Goal: Browse casually: Explore the website without a specific task or goal

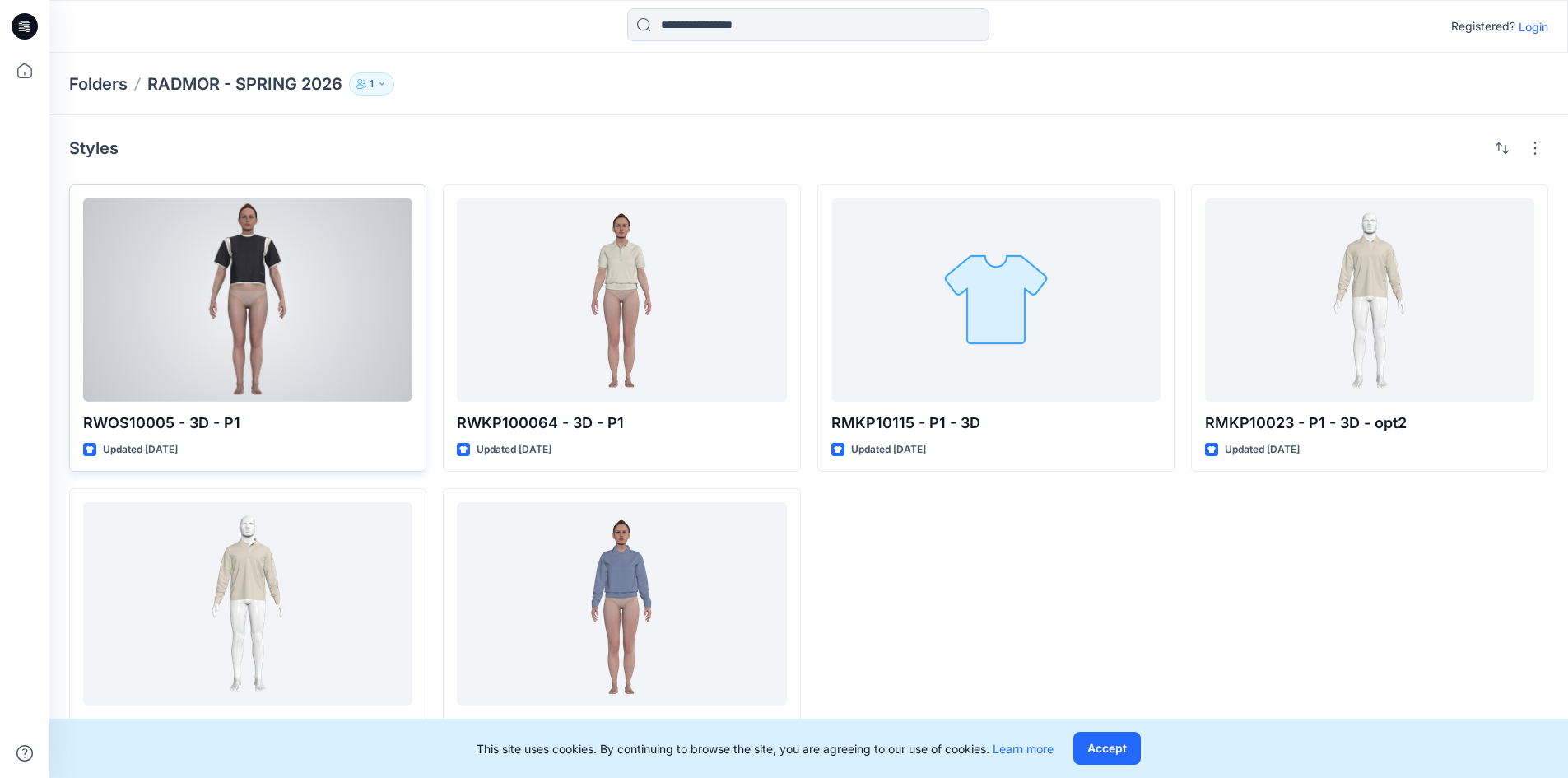
click at [247, 270] on div at bounding box center [247, 300] width 329 height 203
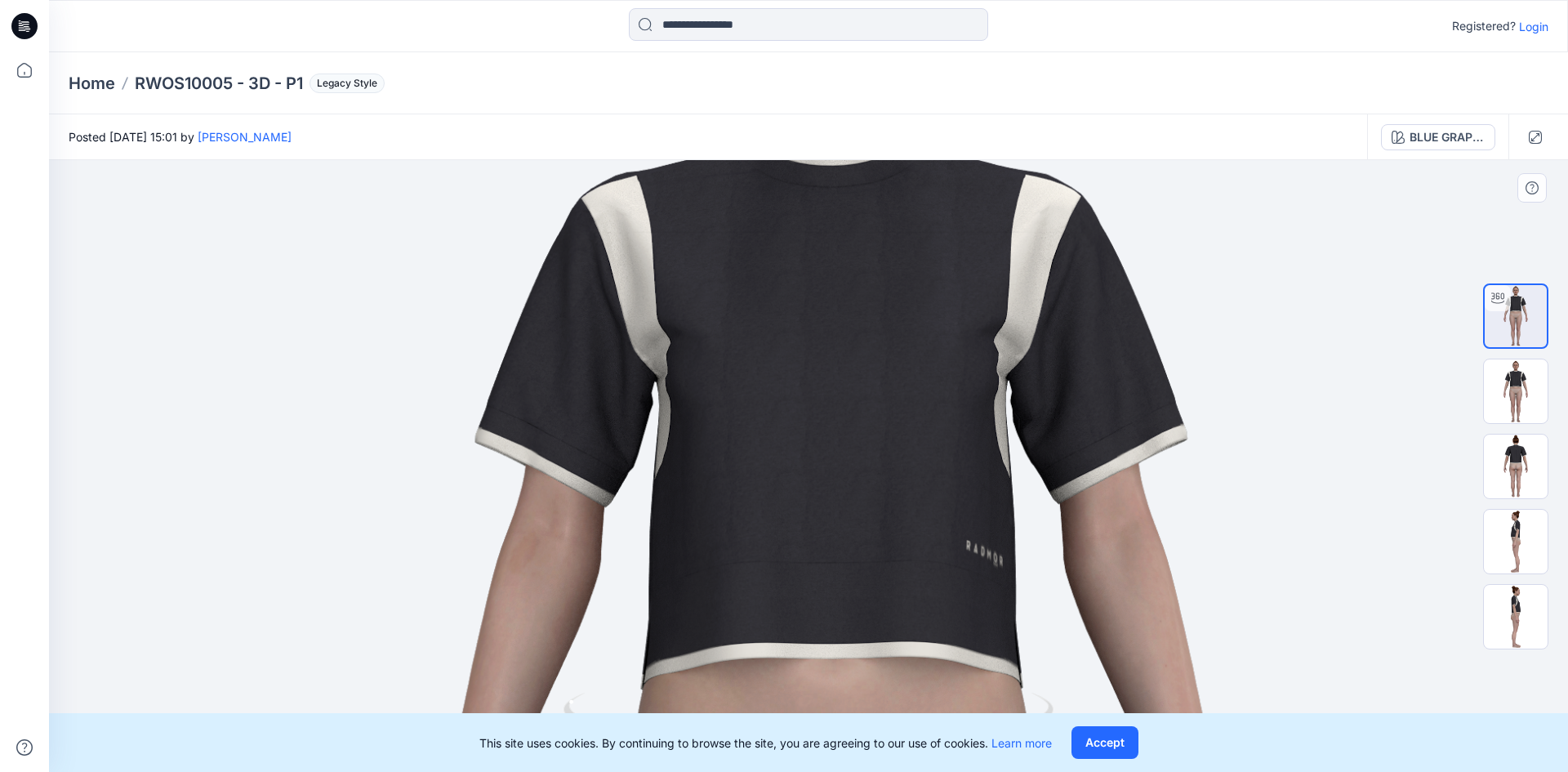
drag, startPoint x: 1260, startPoint y: 290, endPoint x: 1285, endPoint y: 652, distance: 362.9
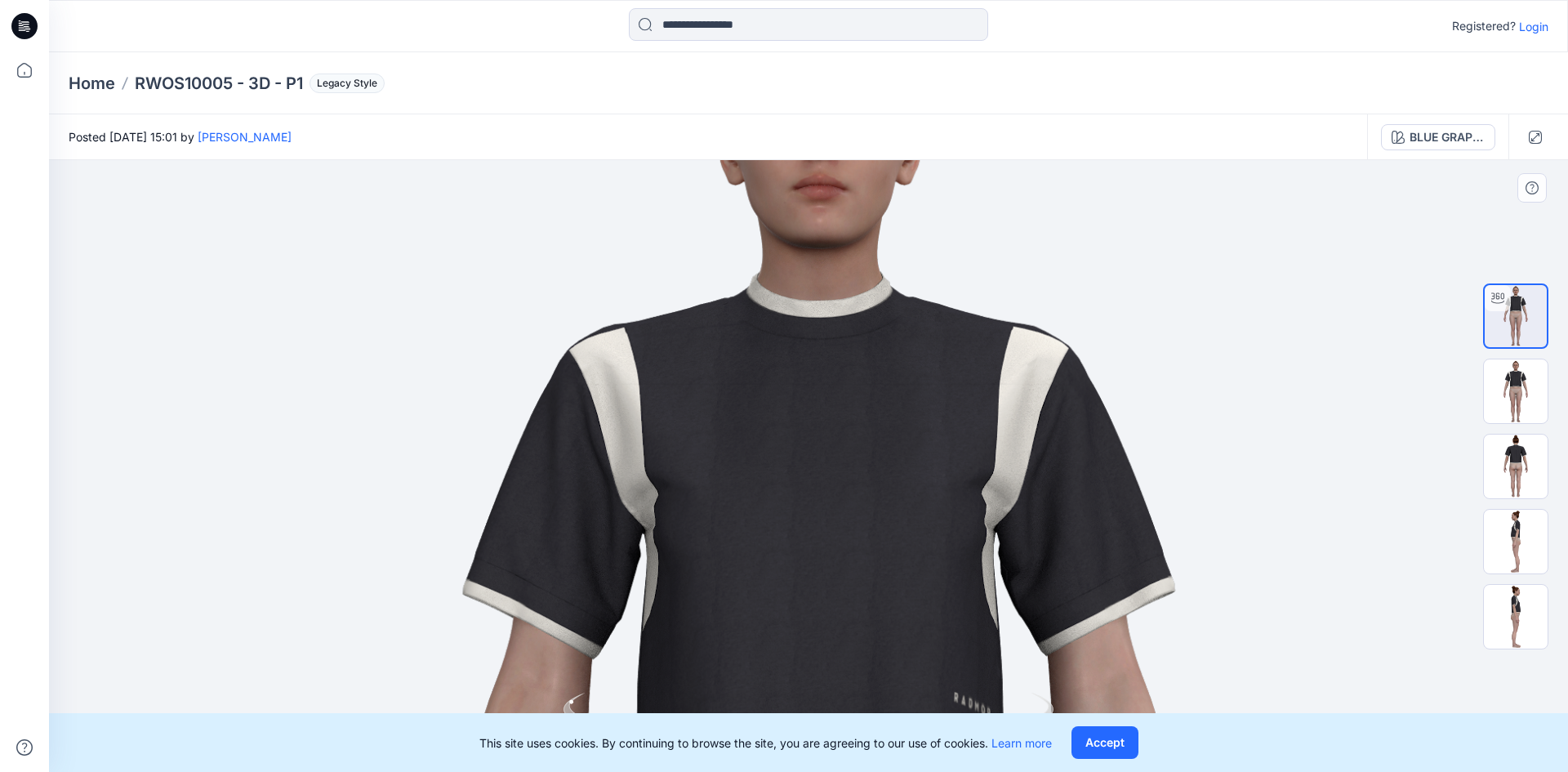
drag, startPoint x: 1231, startPoint y: 335, endPoint x: 1214, endPoint y: 506, distance: 171.8
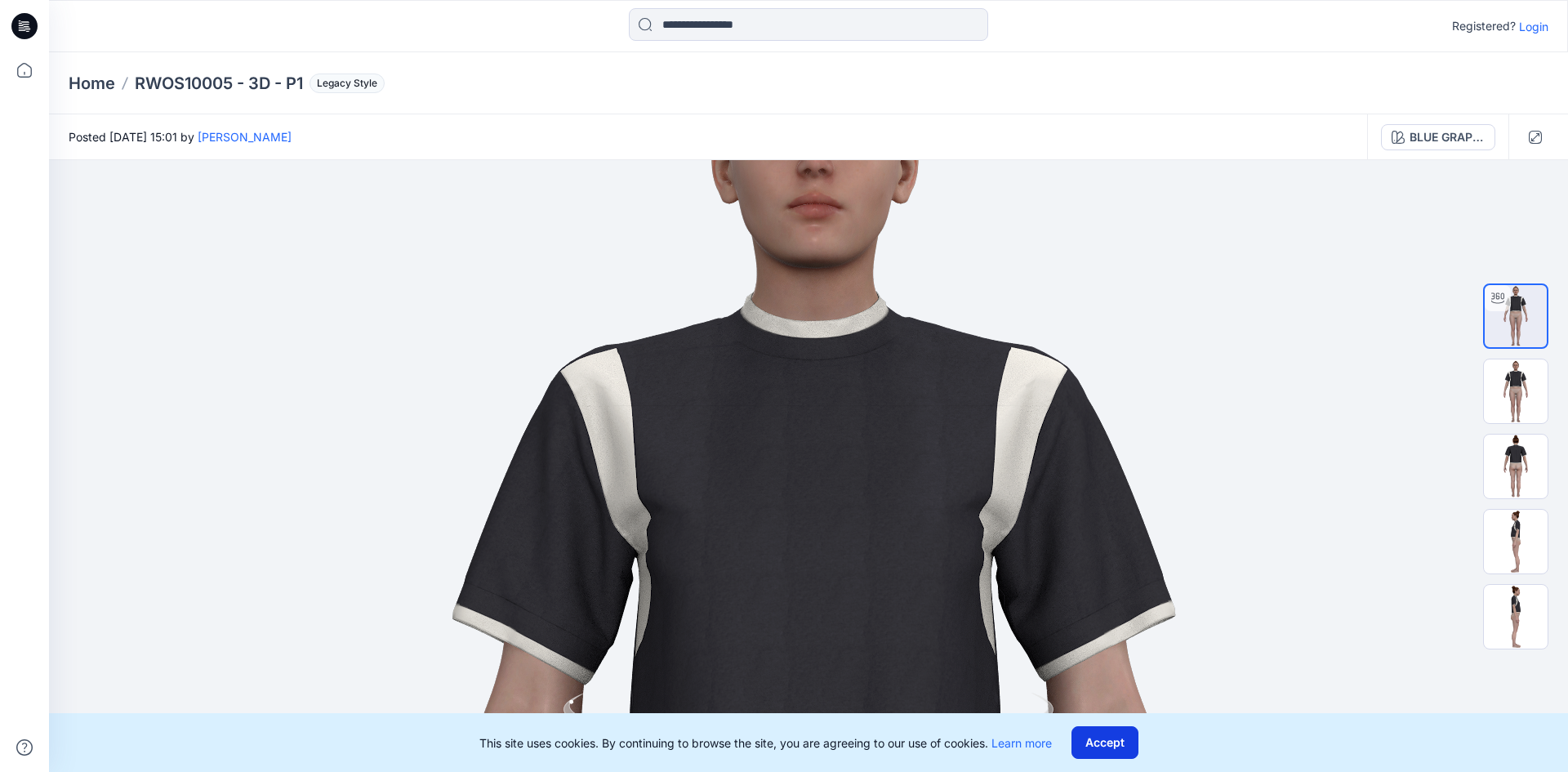
click at [1110, 734] on button "Accept" at bounding box center [1104, 742] width 67 height 33
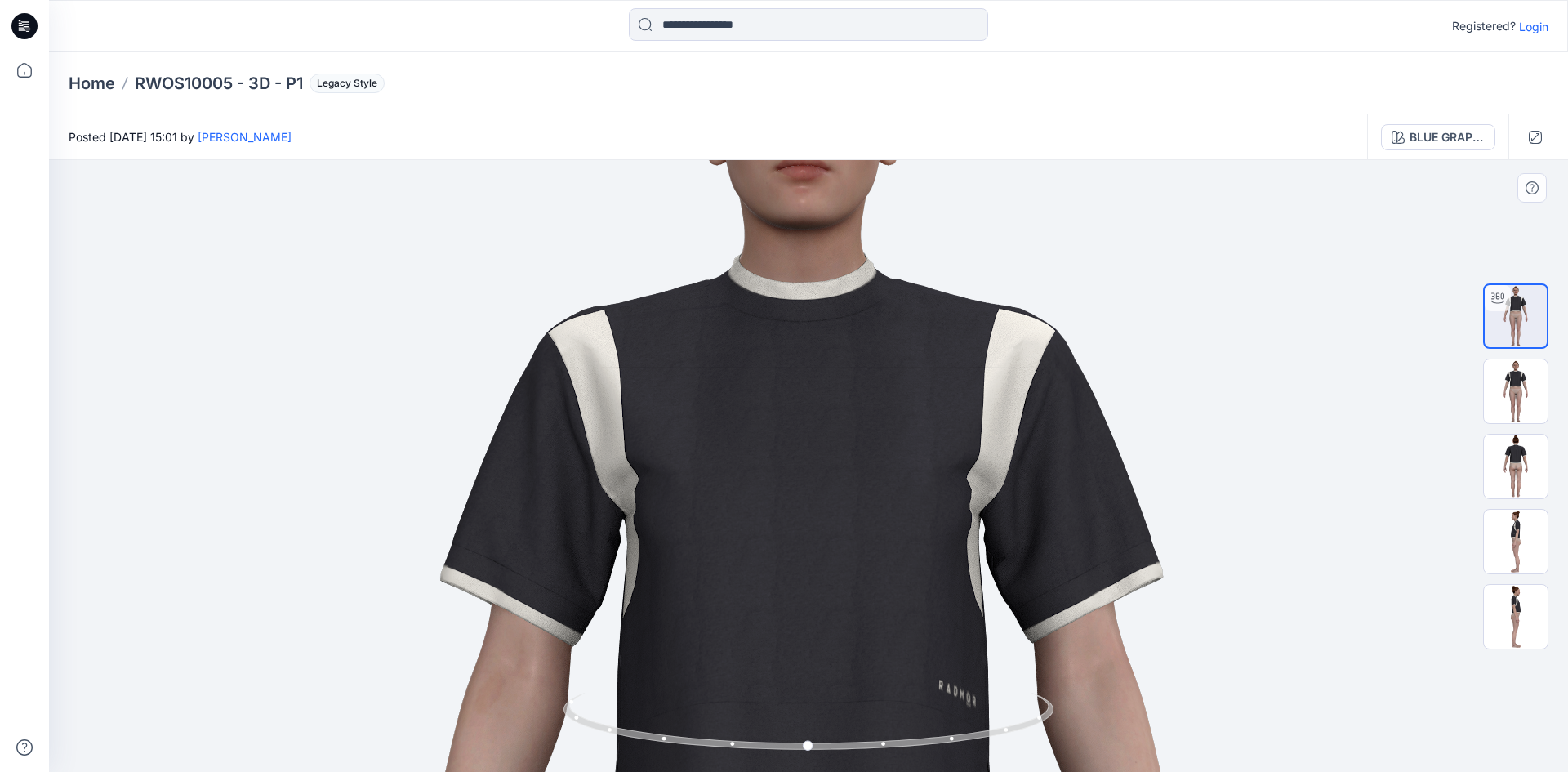
drag, startPoint x: 1317, startPoint y: 530, endPoint x: 1305, endPoint y: 492, distance: 39.8
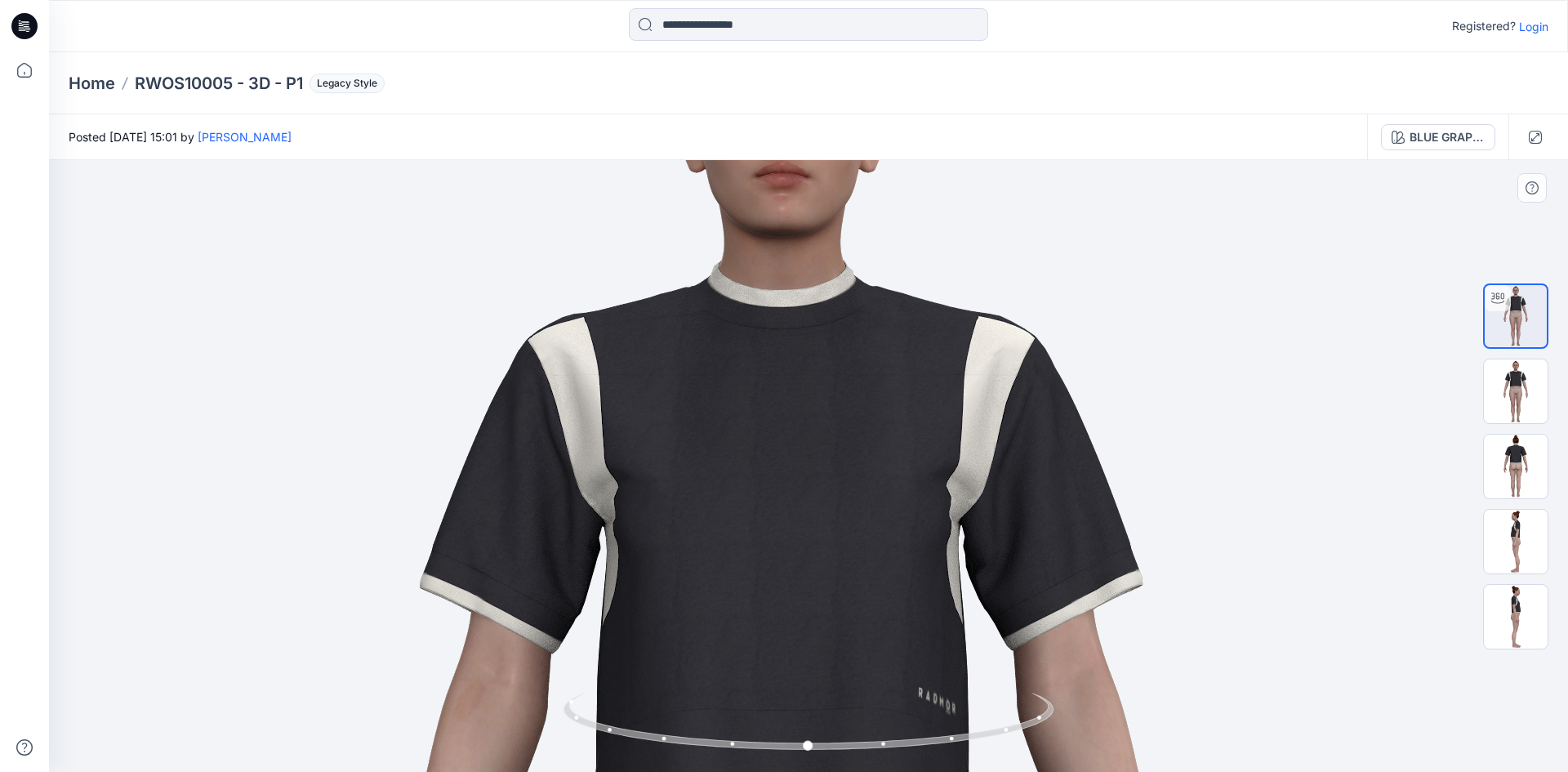
drag, startPoint x: 1263, startPoint y: 673, endPoint x: 1258, endPoint y: 662, distance: 12.1
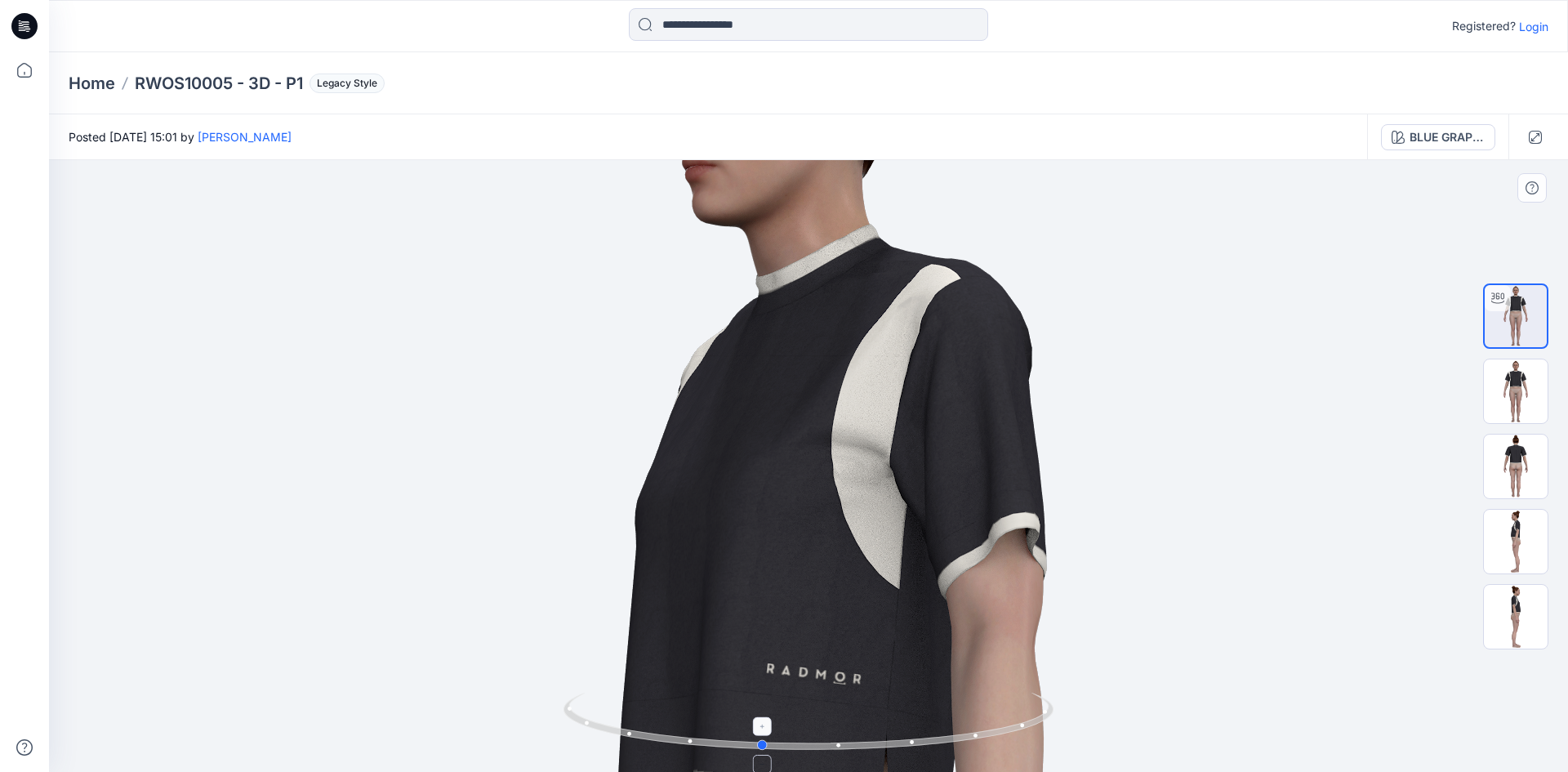
drag, startPoint x: 1050, startPoint y: 716, endPoint x: 943, endPoint y: 753, distance: 113.2
click at [947, 753] on icon at bounding box center [811, 723] width 494 height 61
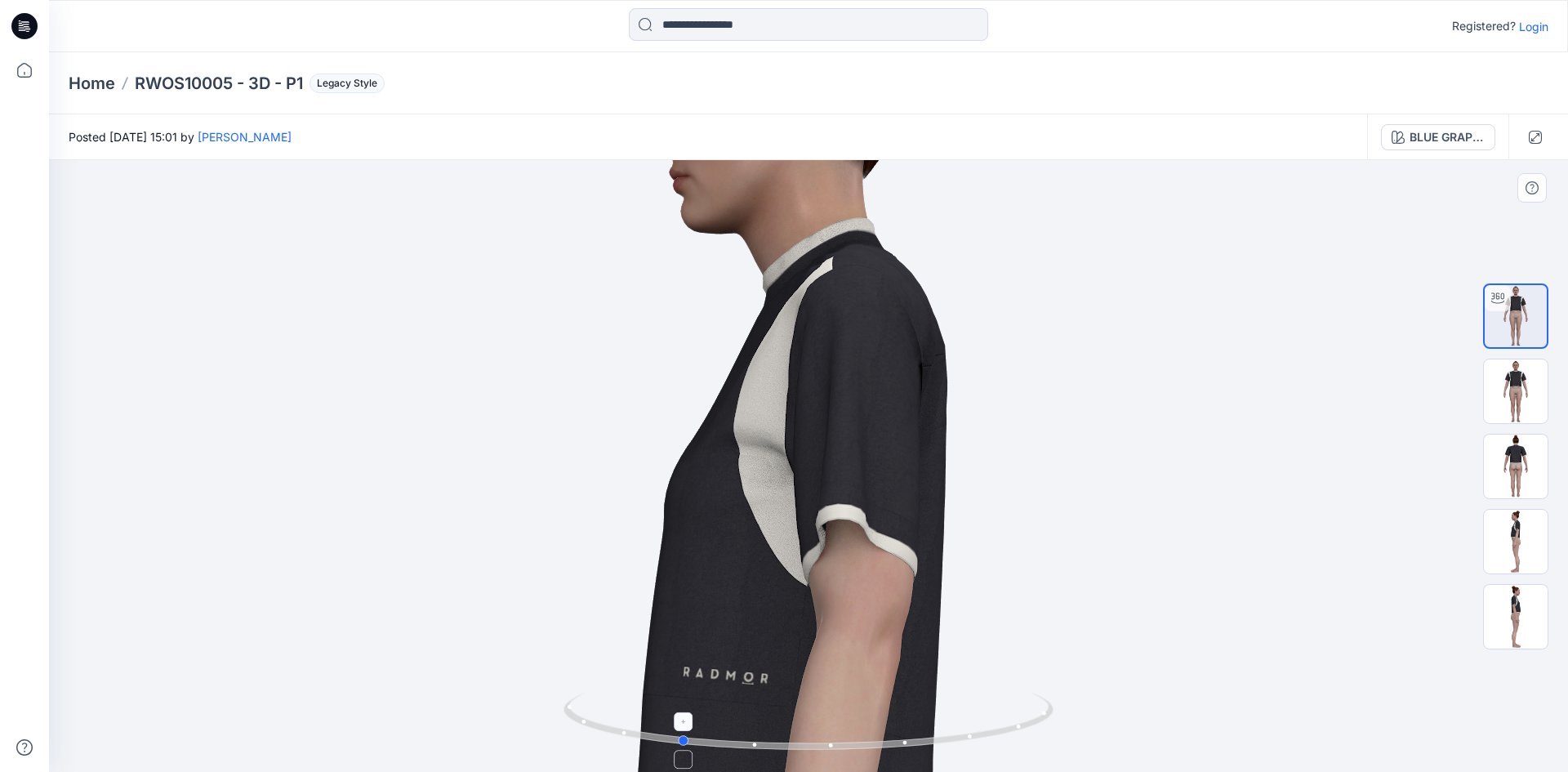
drag, startPoint x: 1024, startPoint y: 729, endPoint x: 988, endPoint y: 735, distance: 36.5
click at [988, 735] on icon at bounding box center [811, 723] width 494 height 61
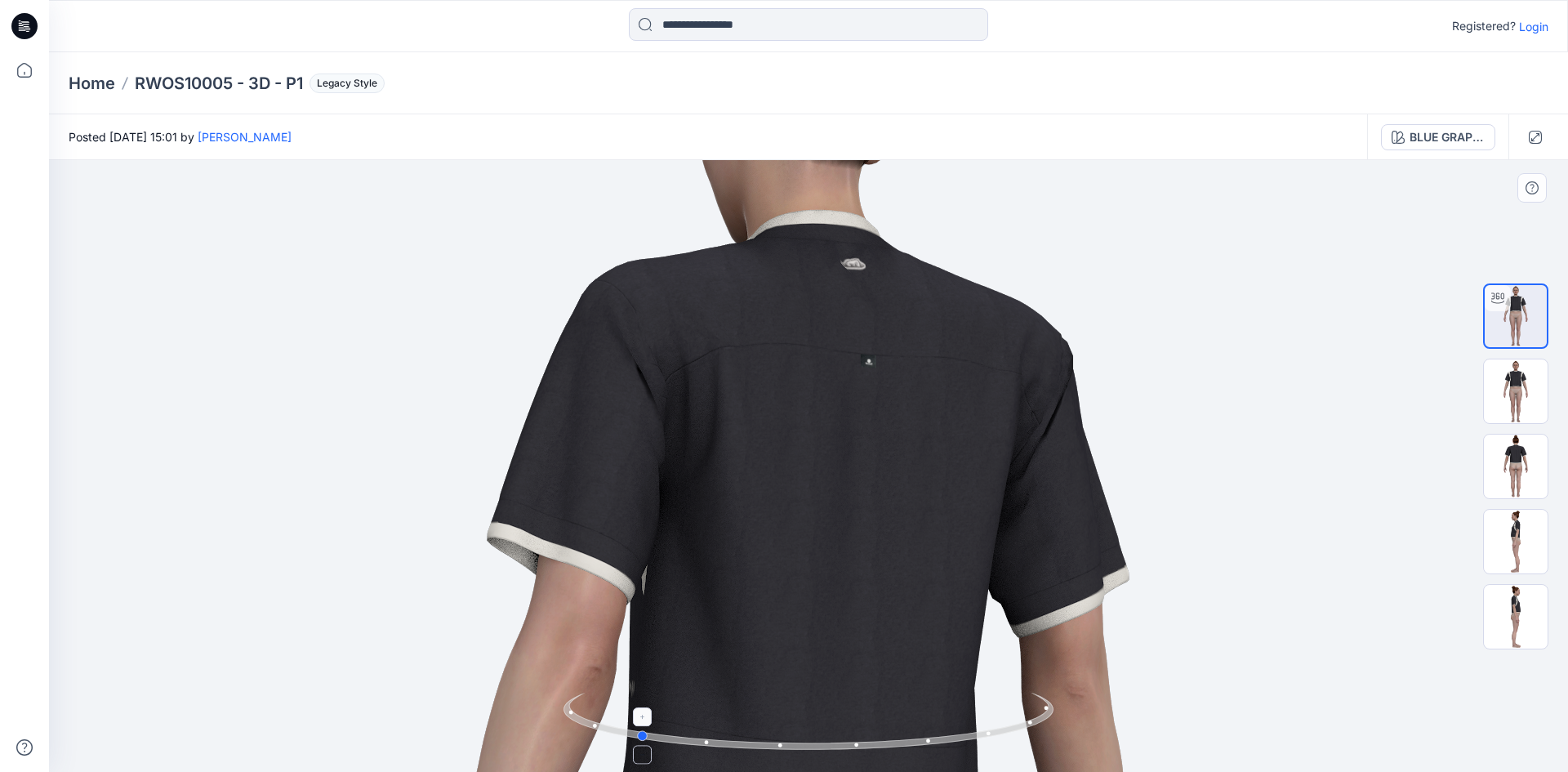
drag, startPoint x: 1029, startPoint y: 729, endPoint x: 993, endPoint y: 735, distance: 36.5
click at [994, 735] on icon at bounding box center [811, 723] width 494 height 61
drag, startPoint x: 1023, startPoint y: 725, endPoint x: 1002, endPoint y: 731, distance: 21.8
click at [1002, 731] on icon at bounding box center [811, 723] width 494 height 61
drag, startPoint x: 1039, startPoint y: 724, endPoint x: 1019, endPoint y: 730, distance: 20.9
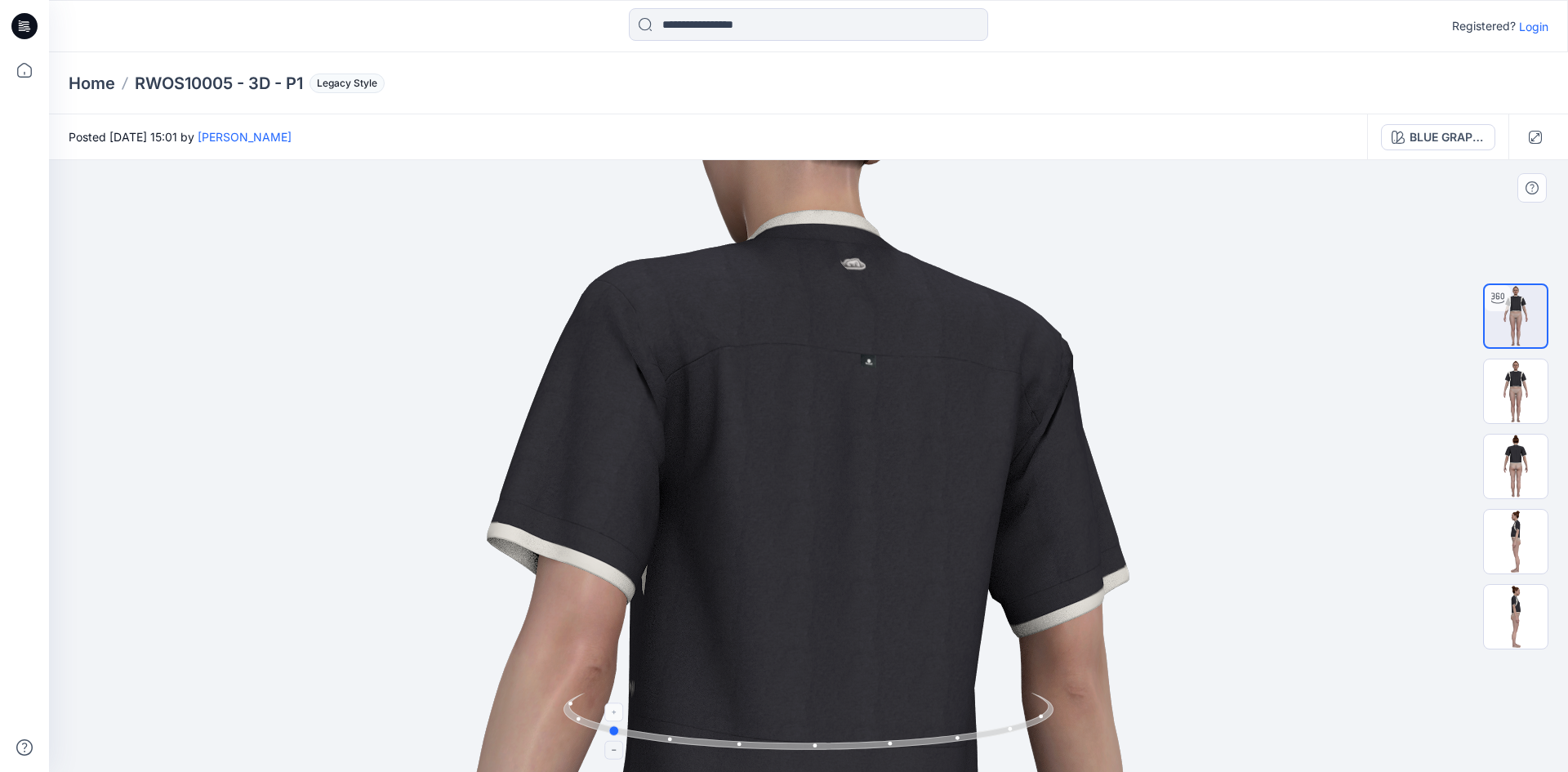
click at [1019, 730] on icon at bounding box center [811, 723] width 494 height 61
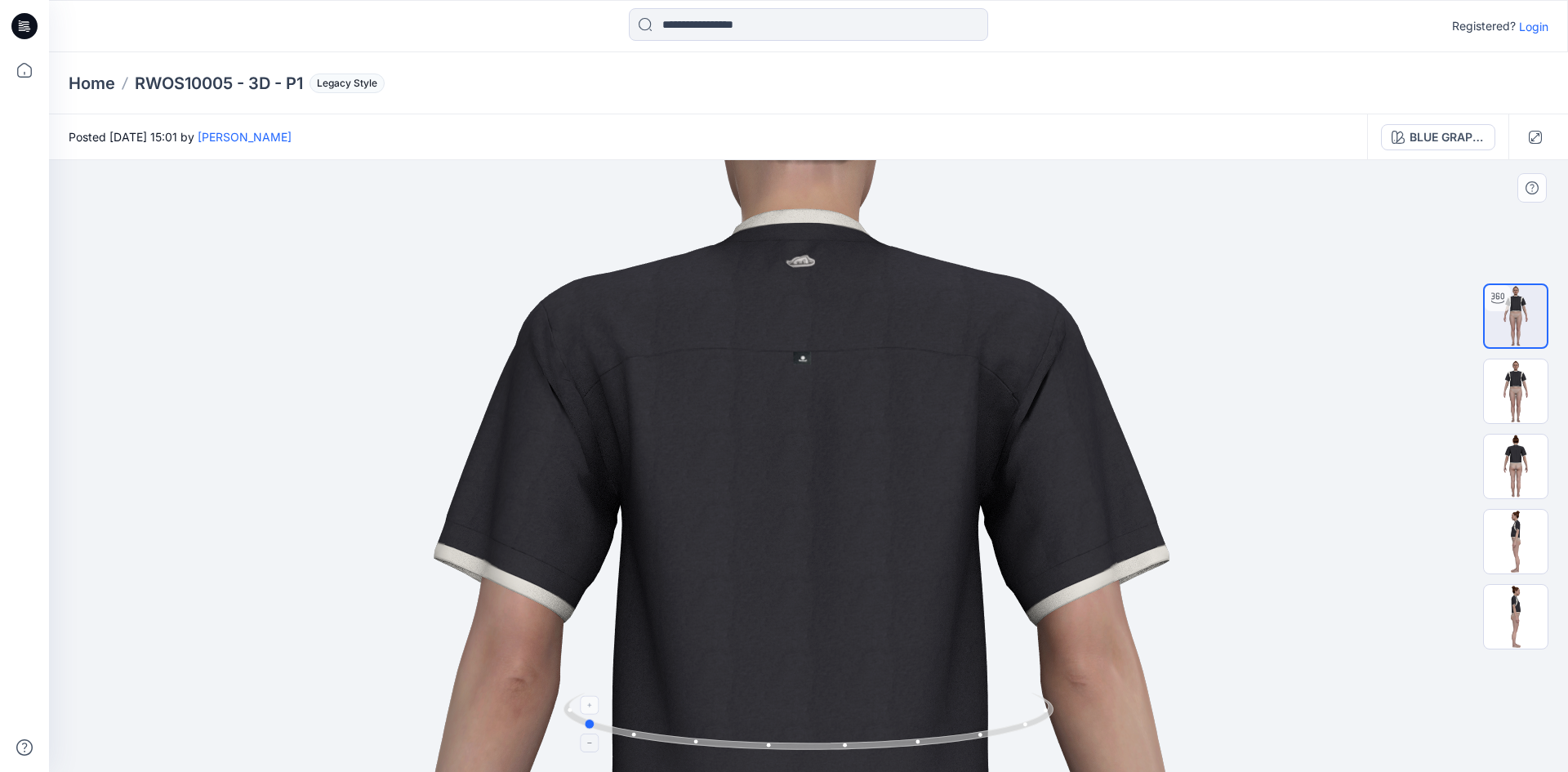
drag, startPoint x: 1048, startPoint y: 718, endPoint x: 1021, endPoint y: 725, distance: 27.9
click at [1021, 725] on icon at bounding box center [811, 723] width 494 height 61
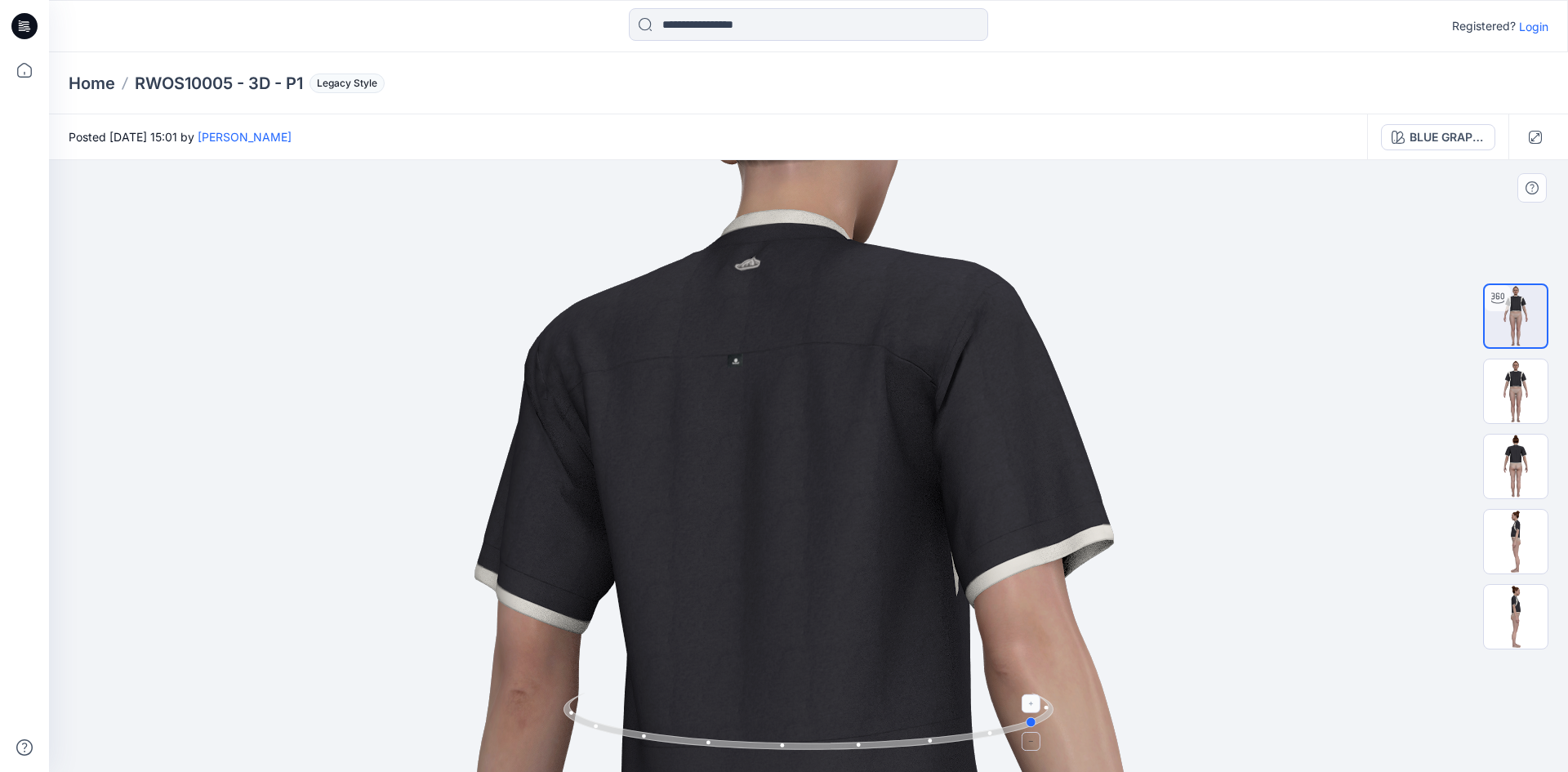
drag, startPoint x: 1031, startPoint y: 725, endPoint x: 1010, endPoint y: 730, distance: 21.6
click at [1010, 730] on icon at bounding box center [811, 723] width 494 height 61
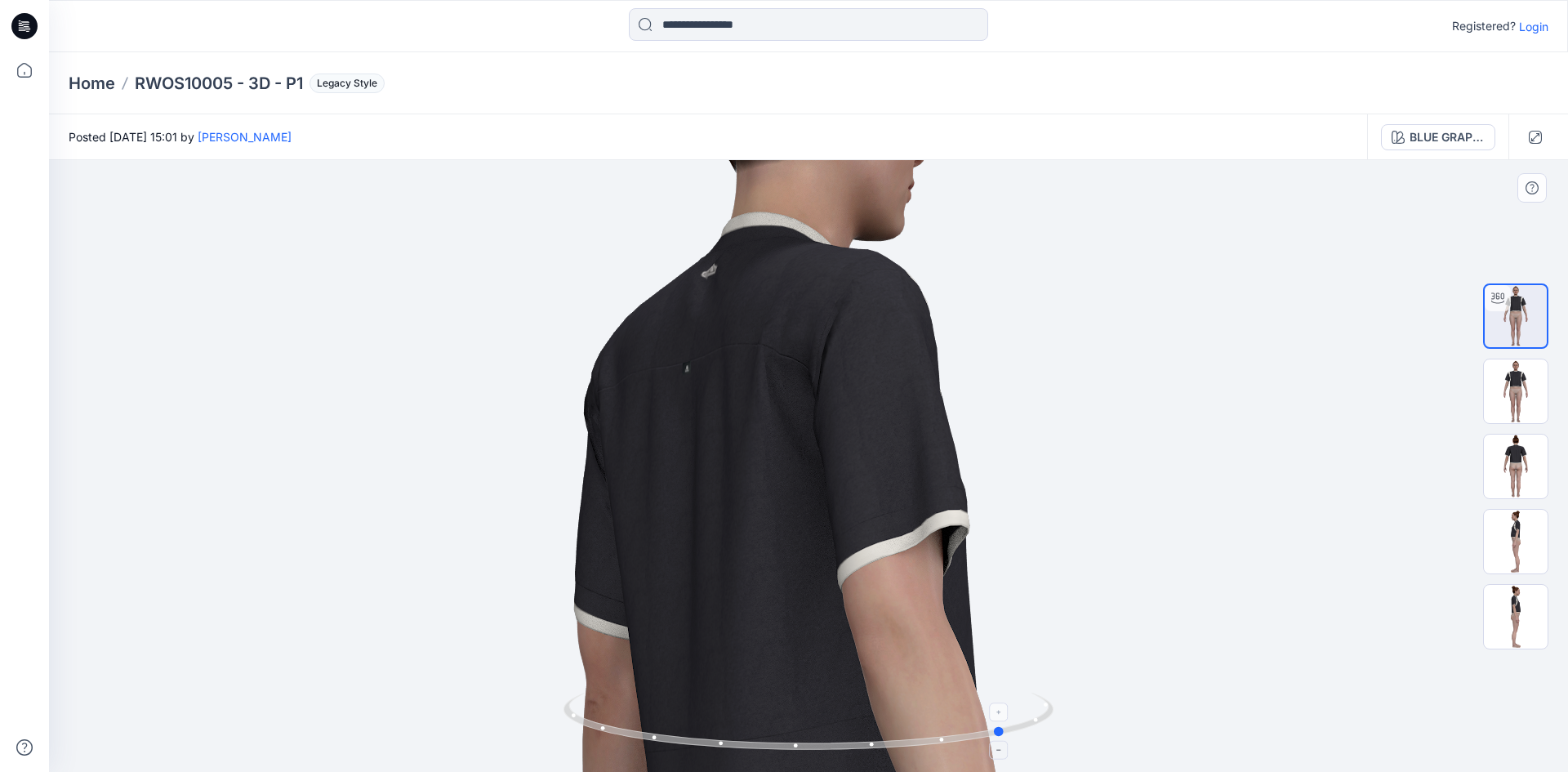
drag, startPoint x: 1026, startPoint y: 729, endPoint x: 1001, endPoint y: 733, distance: 25.3
click at [1002, 733] on icon at bounding box center [811, 723] width 494 height 61
drag, startPoint x: 1032, startPoint y: 720, endPoint x: 1007, endPoint y: 727, distance: 26.0
click at [1008, 727] on icon at bounding box center [811, 723] width 494 height 61
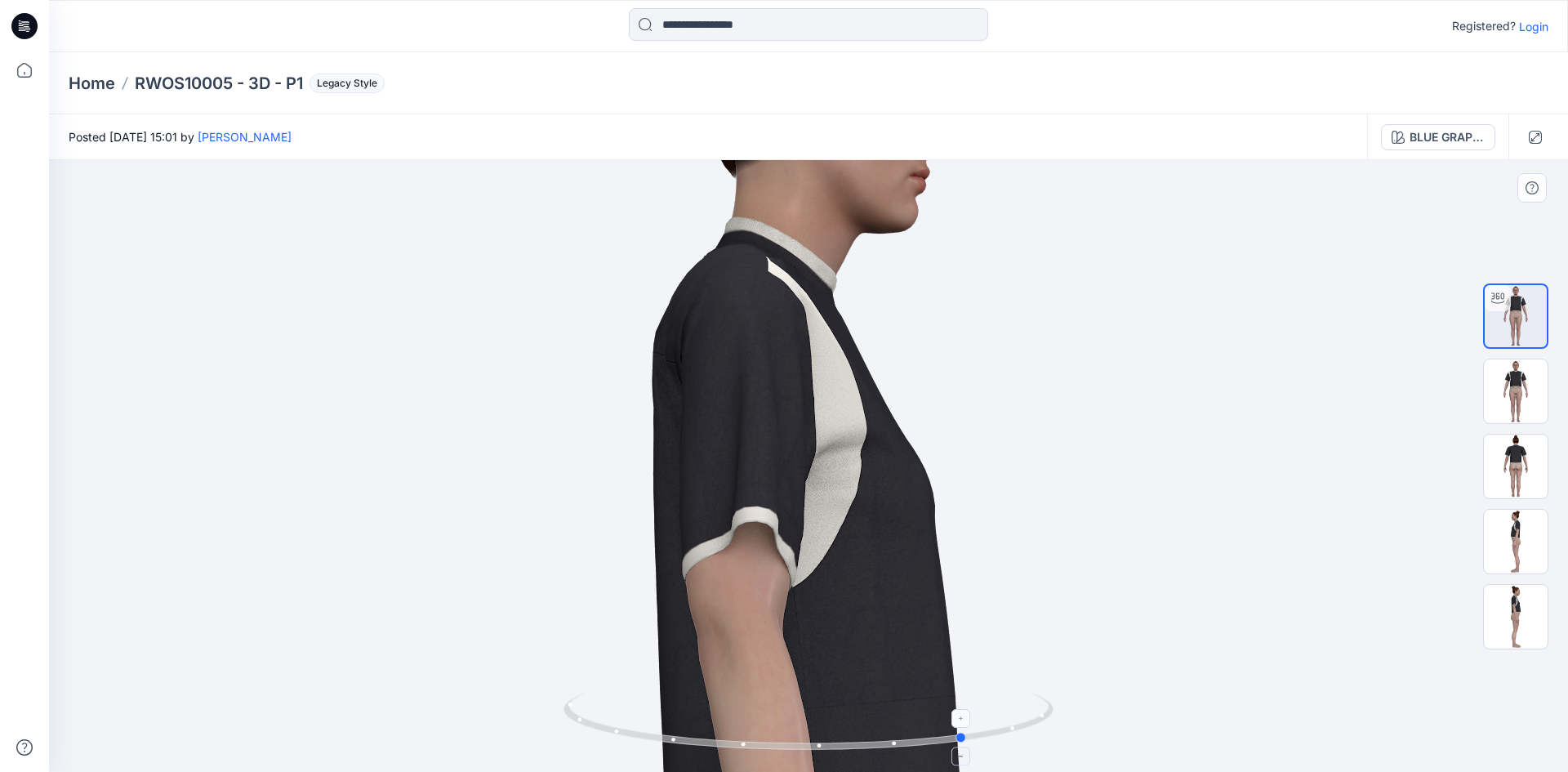
drag, startPoint x: 1033, startPoint y: 723, endPoint x: 974, endPoint y: 734, distance: 60.0
click at [974, 734] on icon at bounding box center [811, 723] width 494 height 61
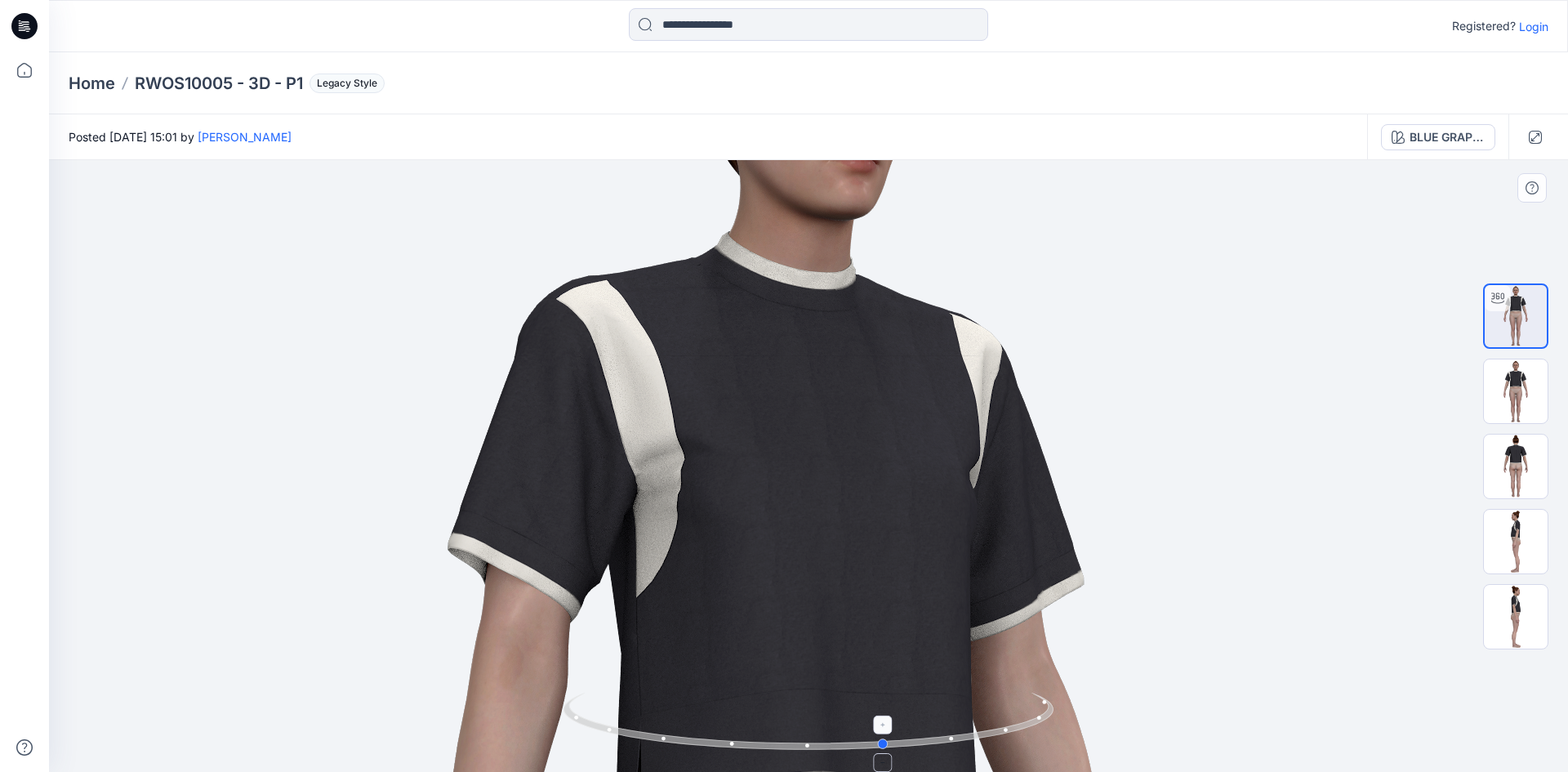
drag, startPoint x: 1020, startPoint y: 721, endPoint x: 976, endPoint y: 730, distance: 44.9
click at [976, 730] on icon at bounding box center [811, 723] width 494 height 61
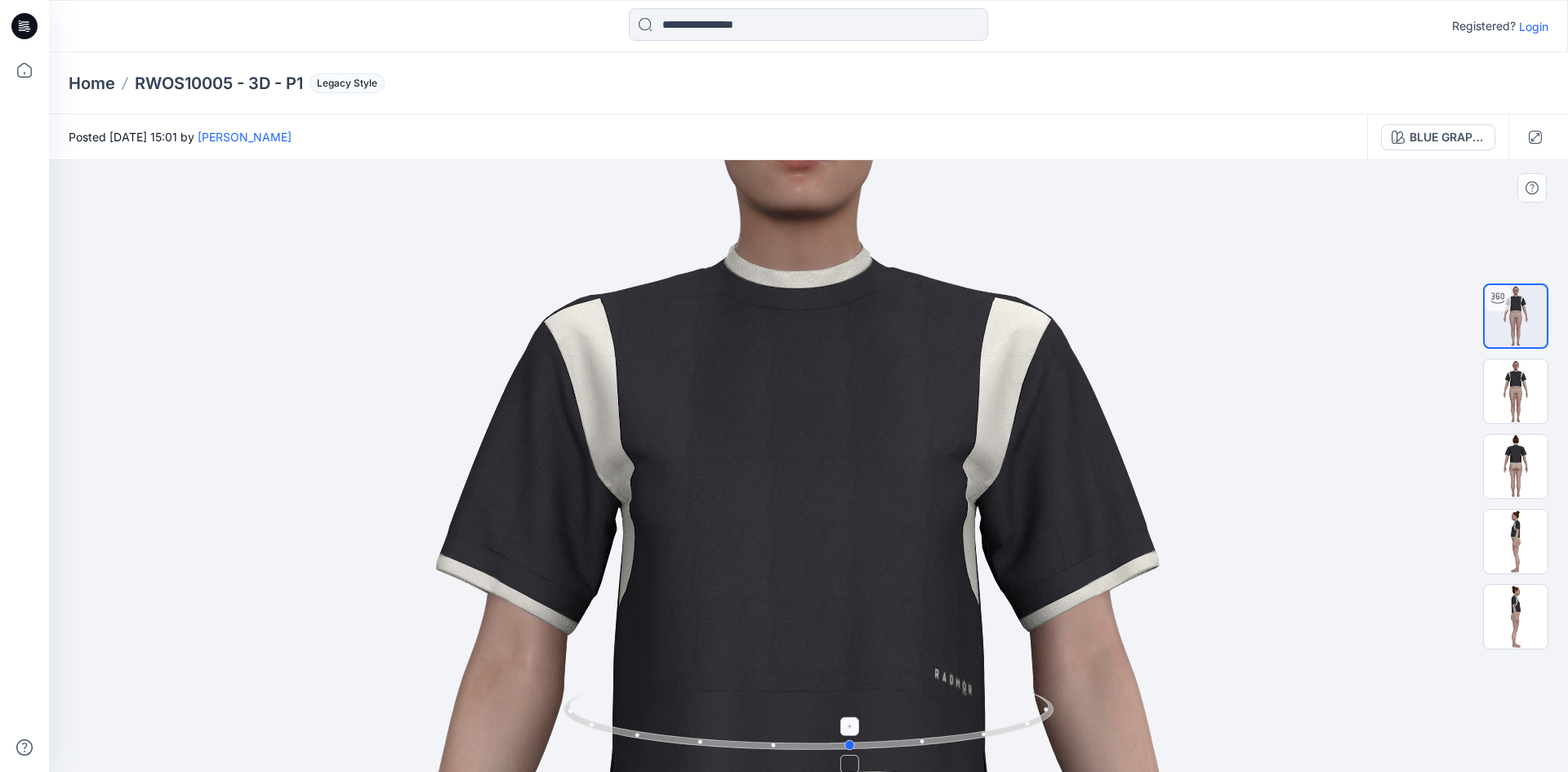
drag, startPoint x: 998, startPoint y: 727, endPoint x: 971, endPoint y: 730, distance: 27.2
click at [971, 730] on icon at bounding box center [811, 723] width 494 height 61
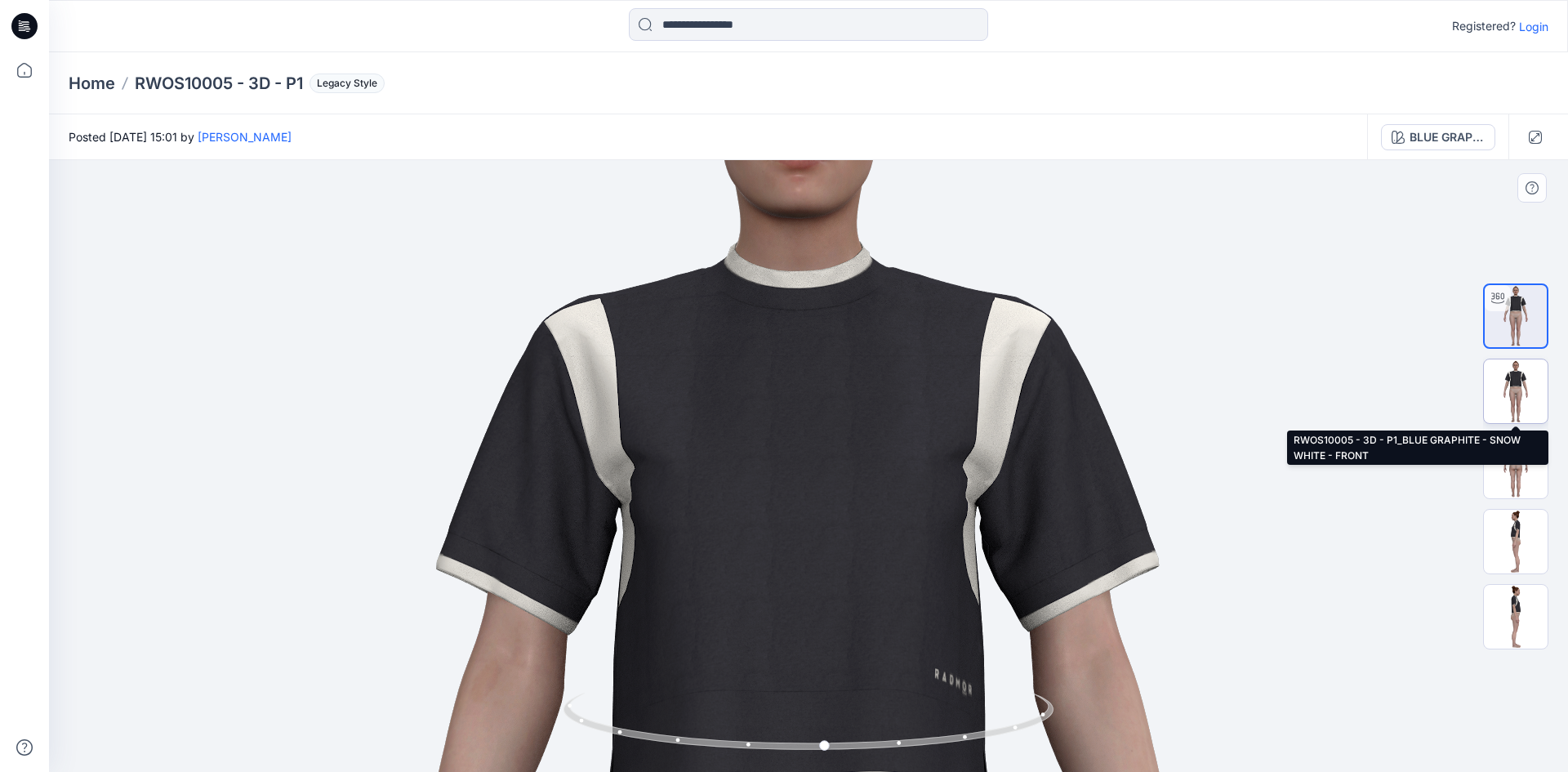
click at [1531, 398] on img at bounding box center [1515, 391] width 63 height 63
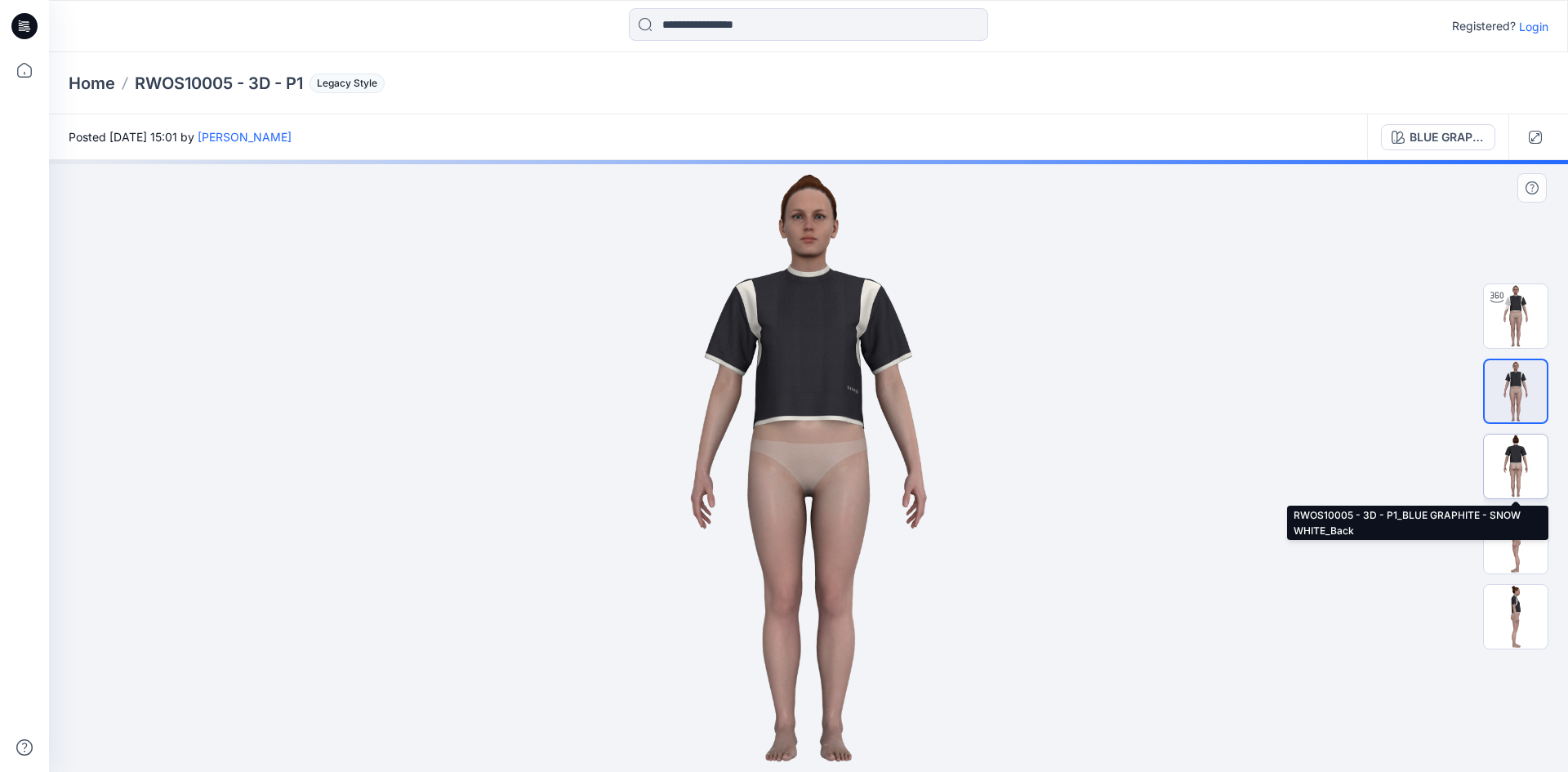
click at [1521, 450] on img at bounding box center [1515, 466] width 63 height 63
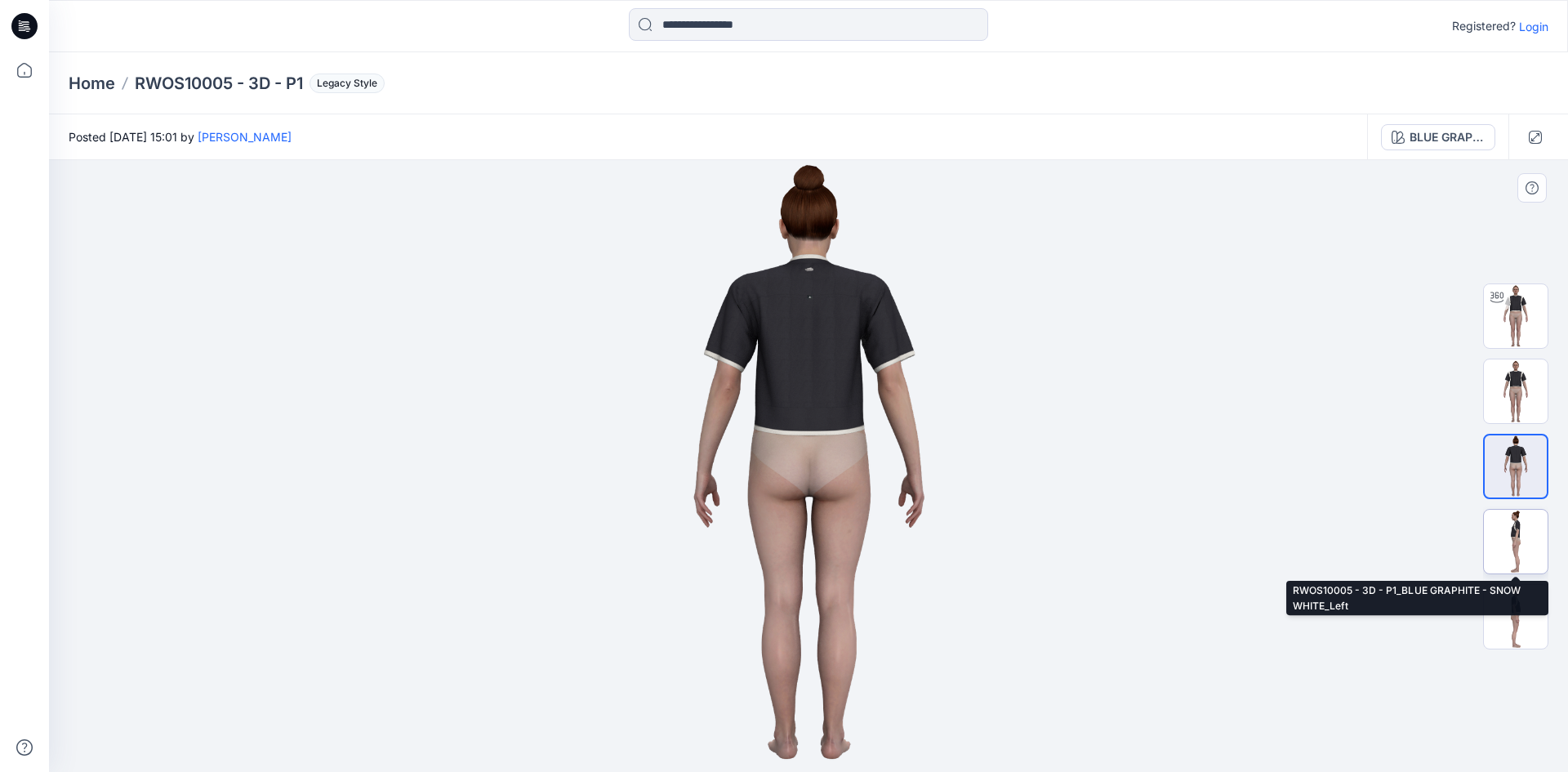
click at [1515, 528] on img at bounding box center [1515, 541] width 63 height 63
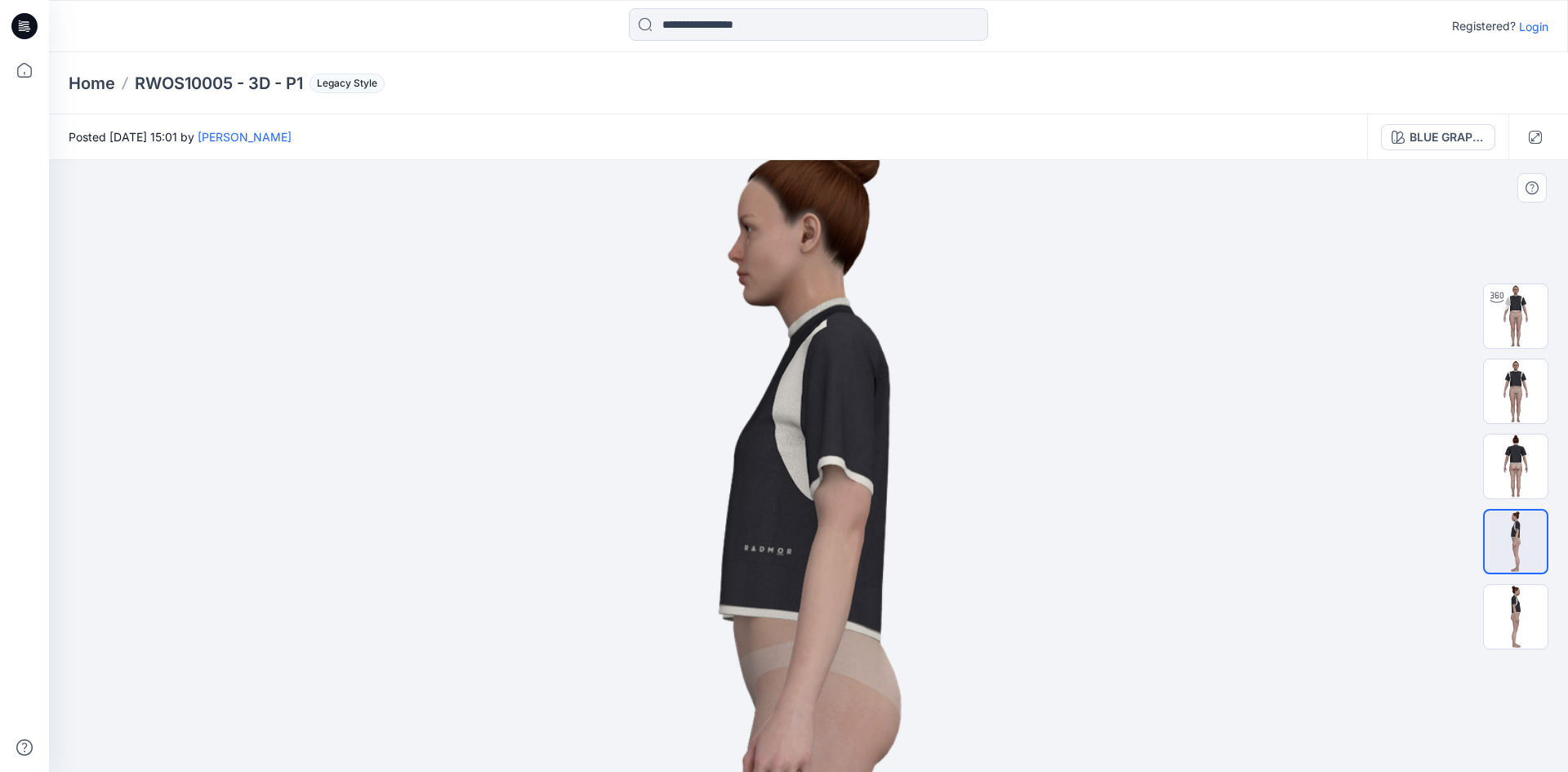
drag, startPoint x: 1110, startPoint y: 258, endPoint x: 1085, endPoint y: 494, distance: 237.3
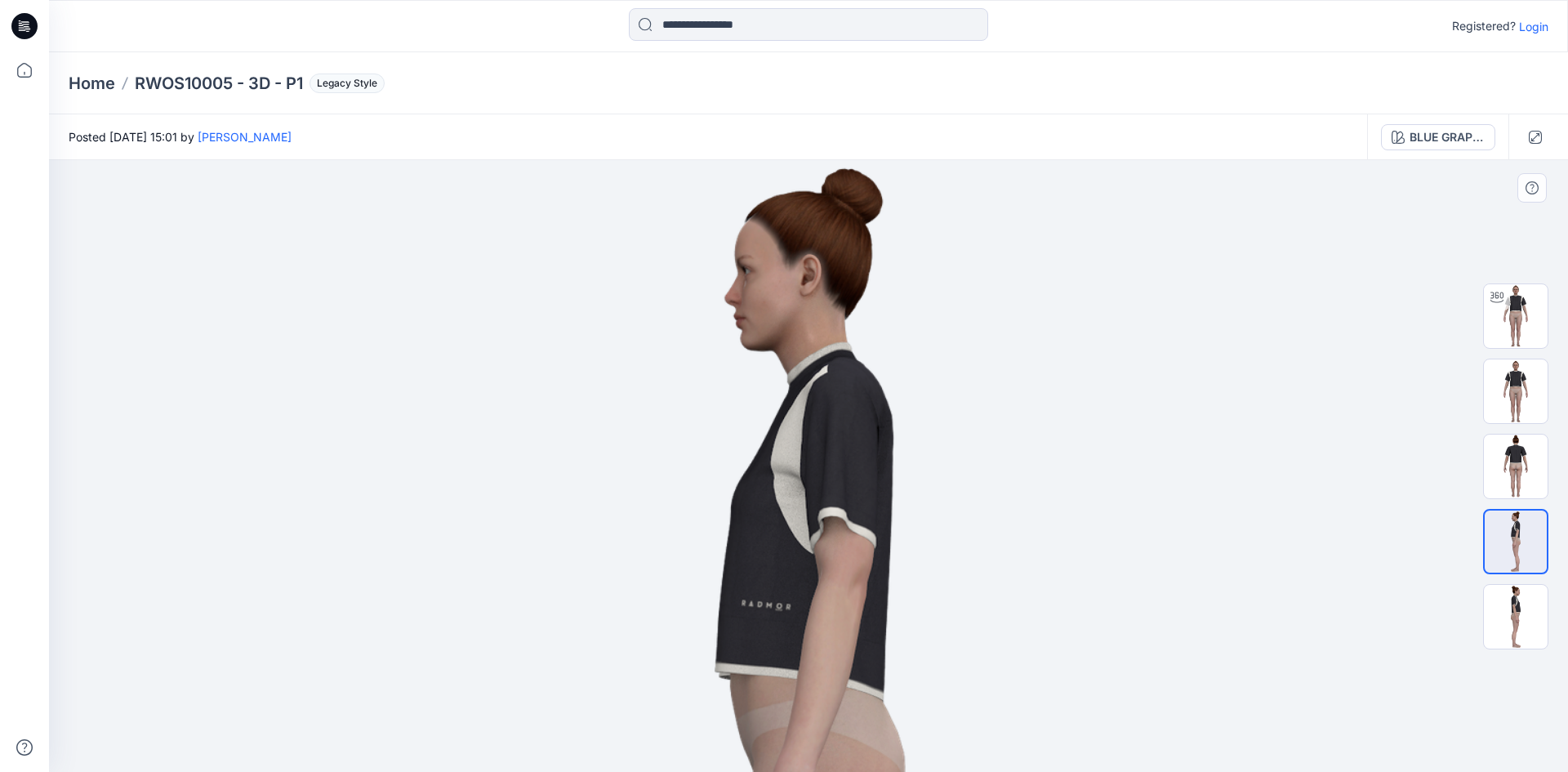
drag, startPoint x: 685, startPoint y: 445, endPoint x: 779, endPoint y: 449, distance: 94.1
click at [756, 460] on img at bounding box center [808, 761] width 1224 height 1225
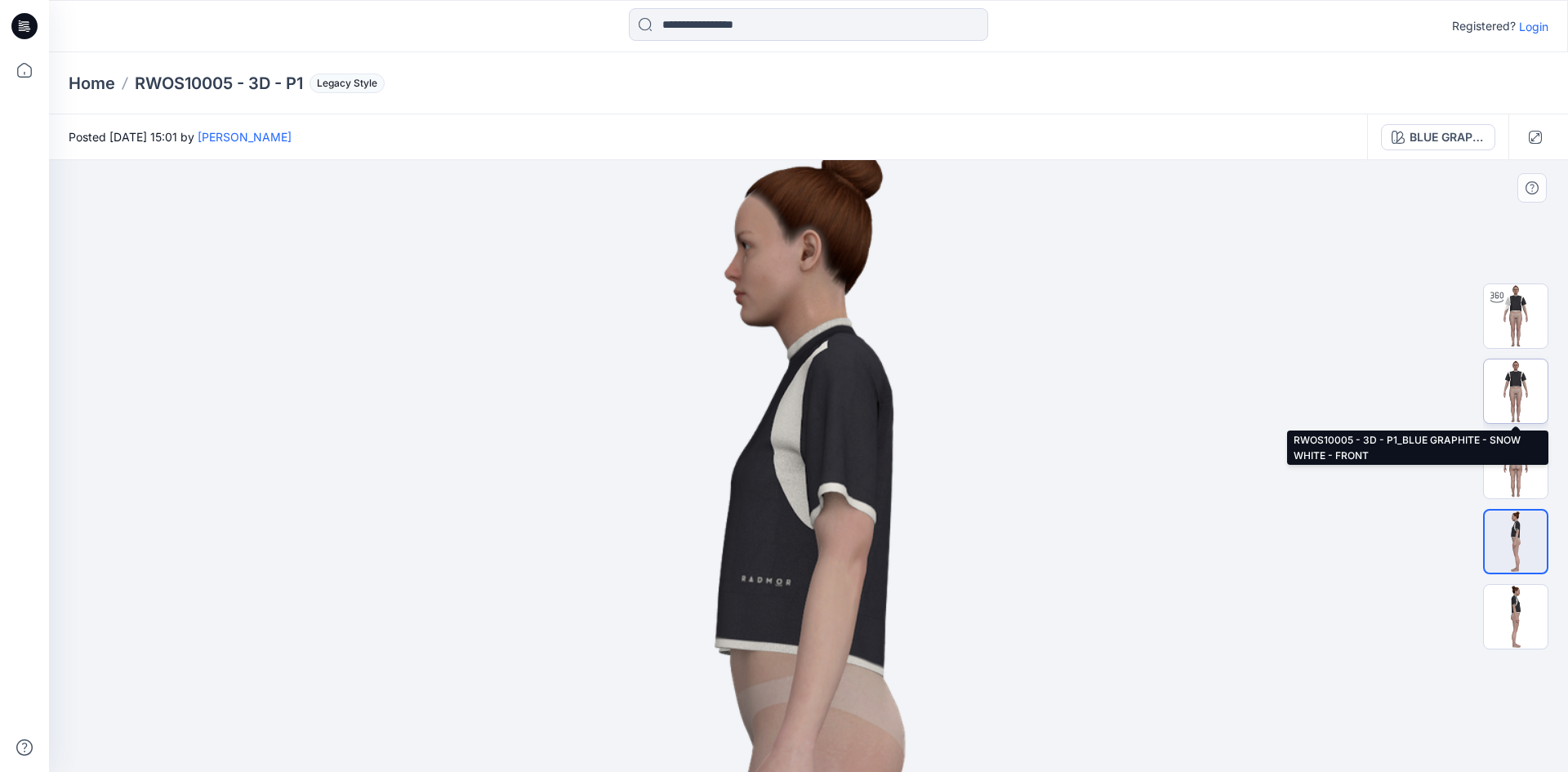
click at [1513, 389] on img at bounding box center [1515, 391] width 63 height 63
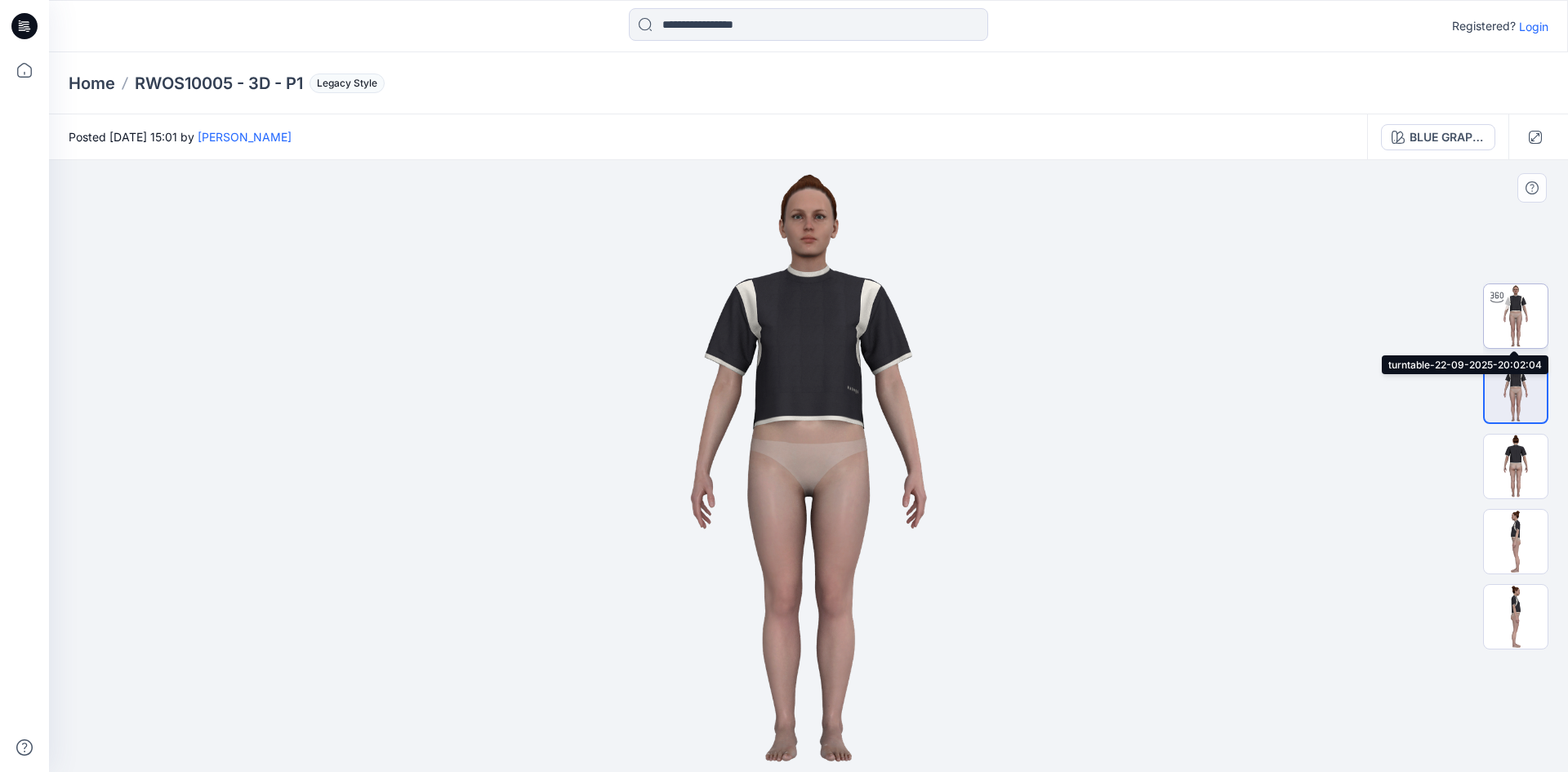
click at [1519, 312] on img at bounding box center [1515, 316] width 63 height 63
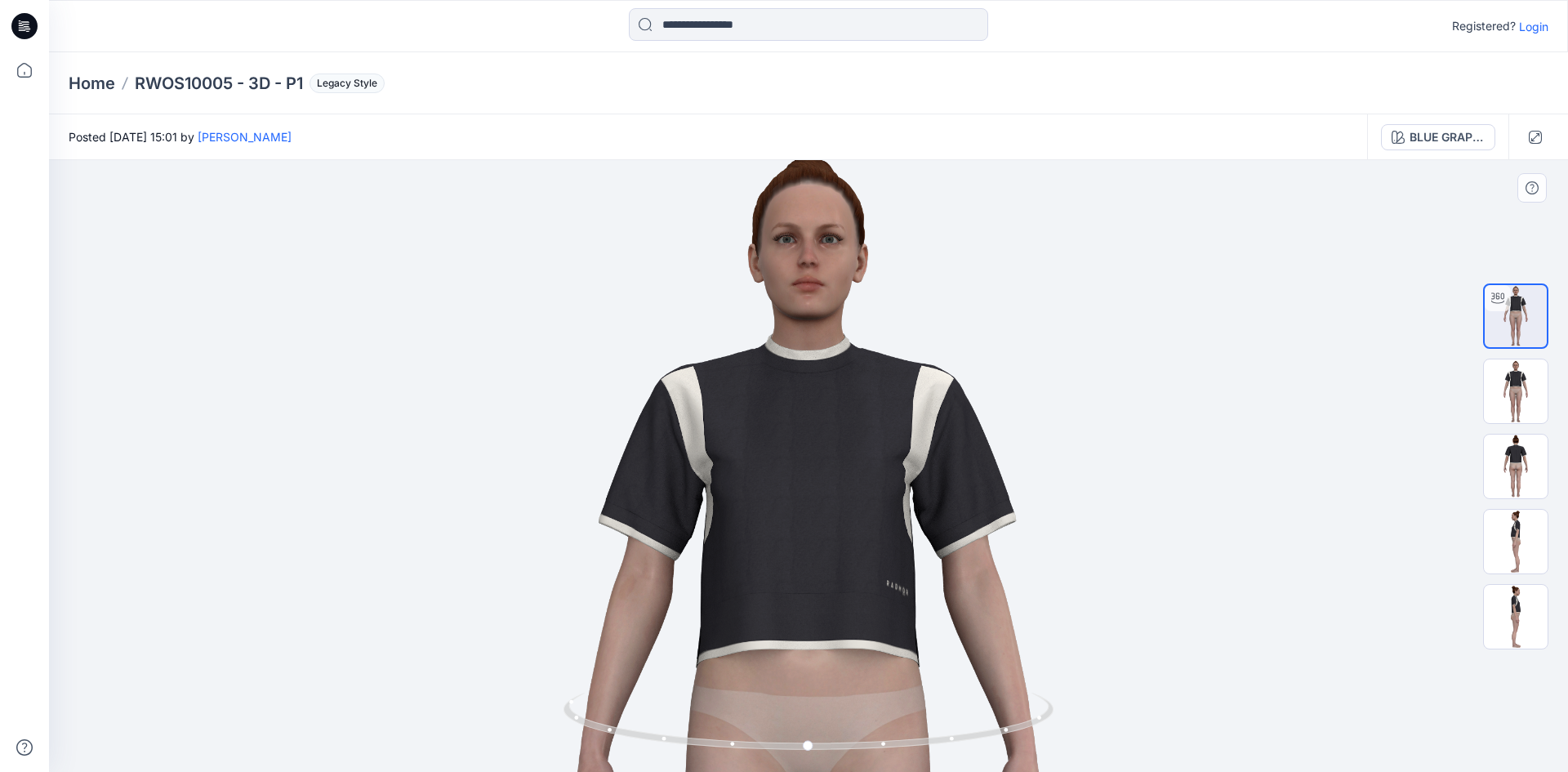
drag, startPoint x: 1059, startPoint y: 246, endPoint x: 1064, endPoint y: 553, distance: 307.0
click at [1064, 553] on img at bounding box center [808, 748] width 1233 height 1233
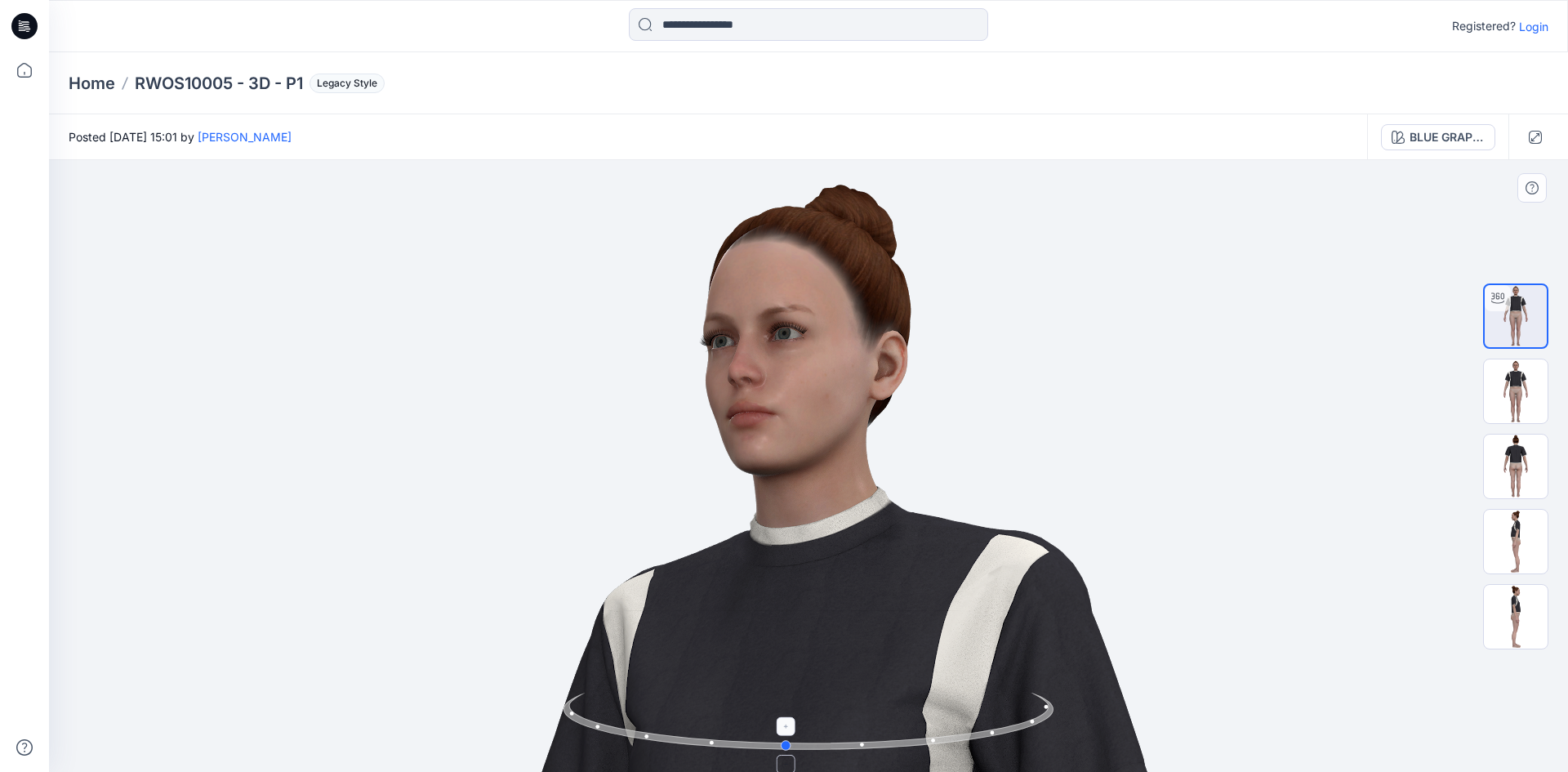
drag, startPoint x: 1049, startPoint y: 709, endPoint x: 1026, endPoint y: 721, distance: 25.9
click at [1026, 721] on icon at bounding box center [811, 723] width 494 height 61
drag, startPoint x: 1025, startPoint y: 720, endPoint x: 1009, endPoint y: 724, distance: 16.5
click at [1009, 724] on icon at bounding box center [811, 723] width 494 height 61
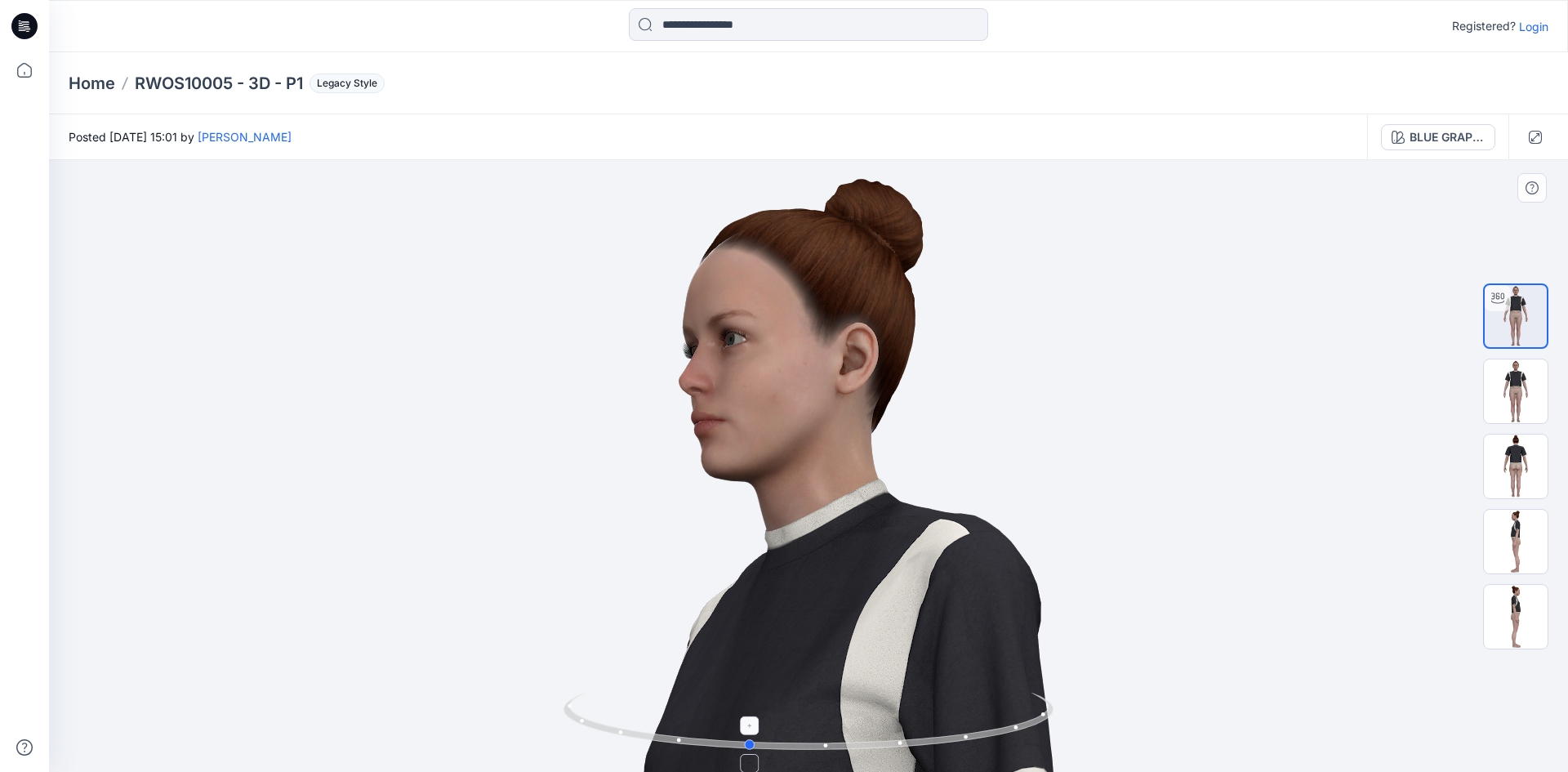
drag, startPoint x: 1046, startPoint y: 716, endPoint x: 1021, endPoint y: 725, distance: 26.6
click at [1022, 725] on icon at bounding box center [811, 723] width 494 height 61
drag, startPoint x: 1035, startPoint y: 722, endPoint x: 1008, endPoint y: 728, distance: 27.7
click at [1008, 728] on icon at bounding box center [811, 723] width 494 height 61
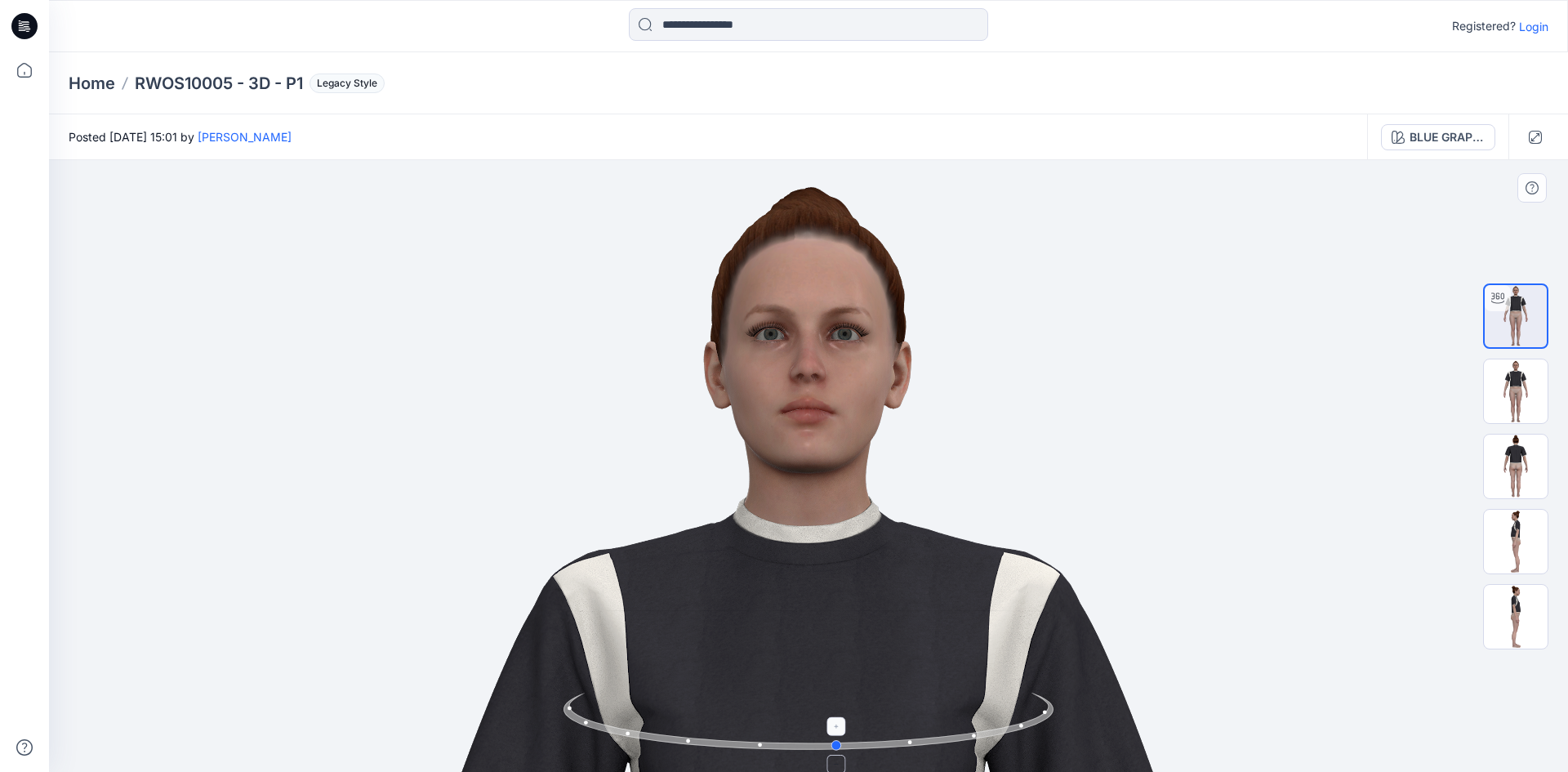
drag, startPoint x: 872, startPoint y: 753, endPoint x: 991, endPoint y: 735, distance: 120.4
click at [991, 735] on icon at bounding box center [811, 723] width 494 height 61
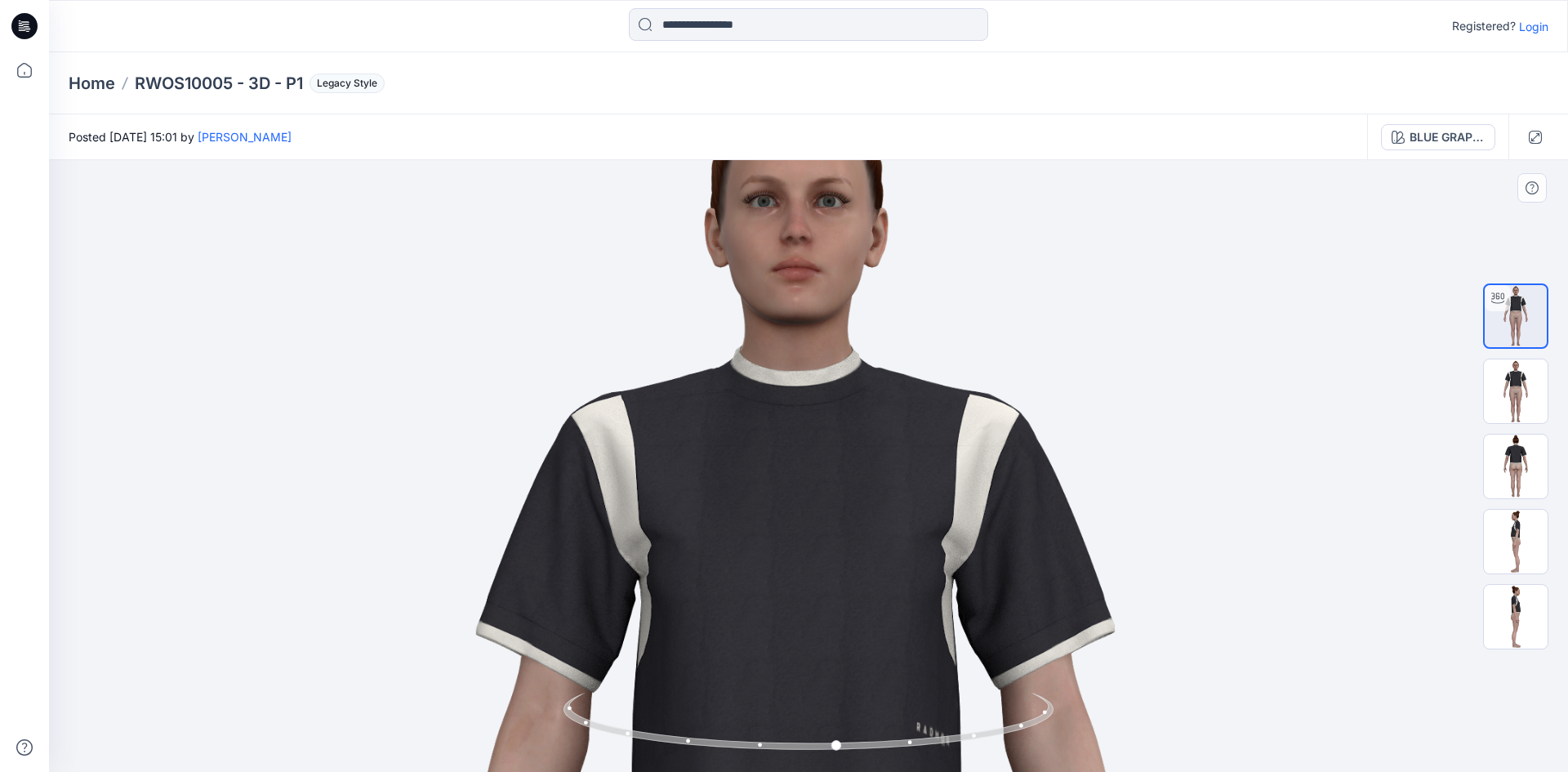
drag, startPoint x: 1107, startPoint y: 493, endPoint x: 1095, endPoint y: 394, distance: 99.7
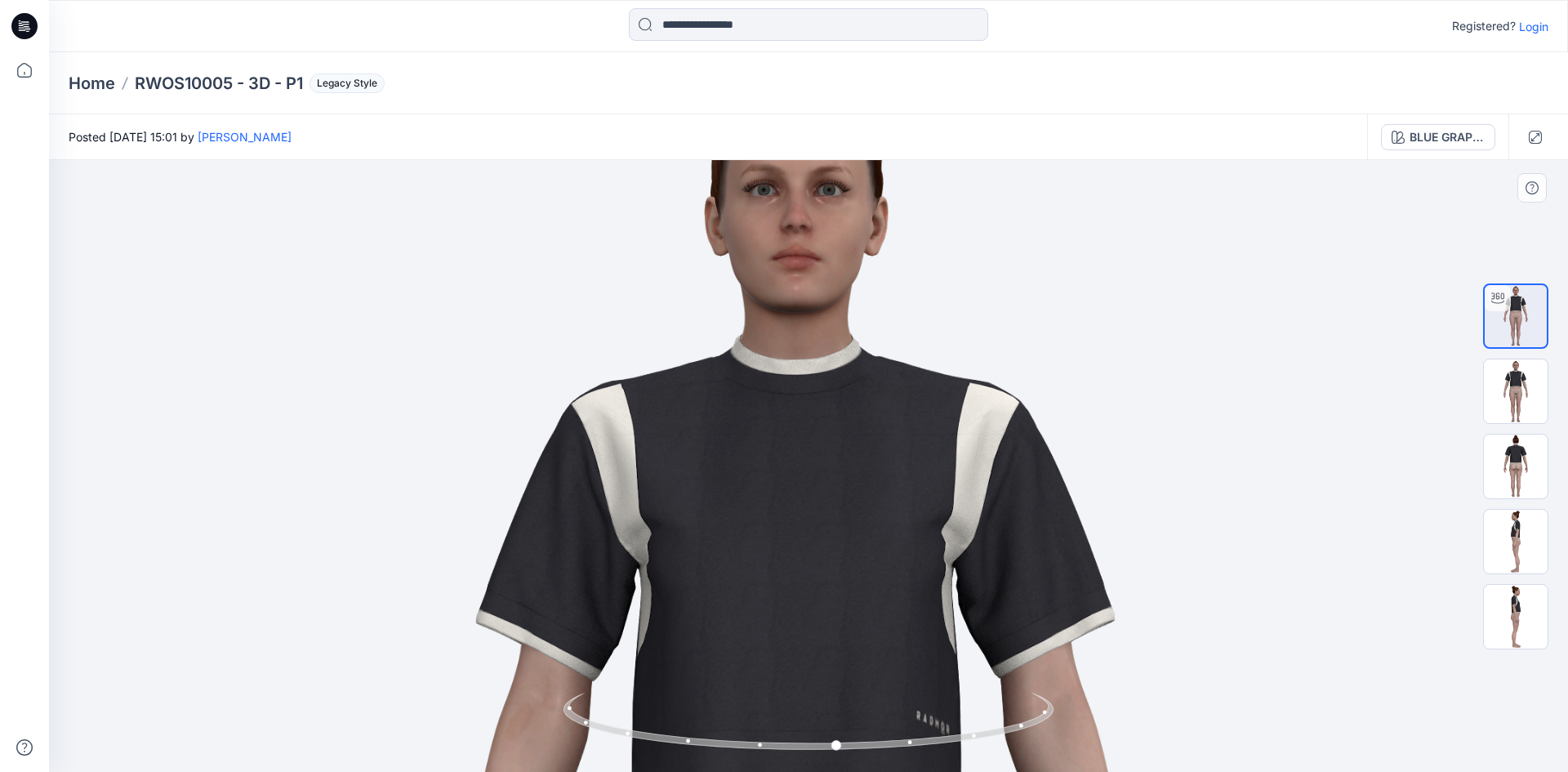
drag, startPoint x: 1086, startPoint y: 441, endPoint x: 1086, endPoint y: 458, distance: 17.0
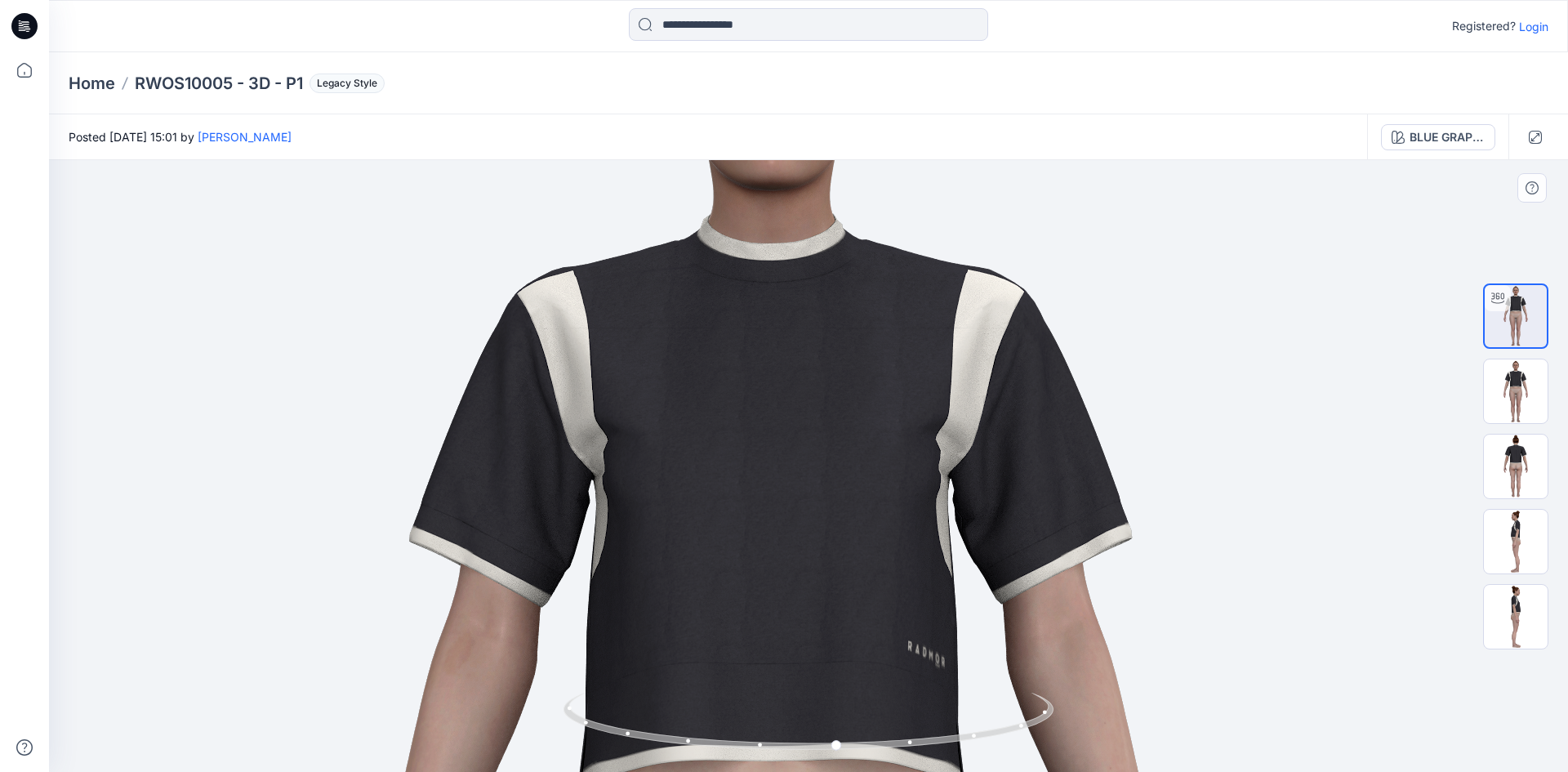
drag, startPoint x: 1084, startPoint y: 449, endPoint x: 1067, endPoint y: 300, distance: 150.0
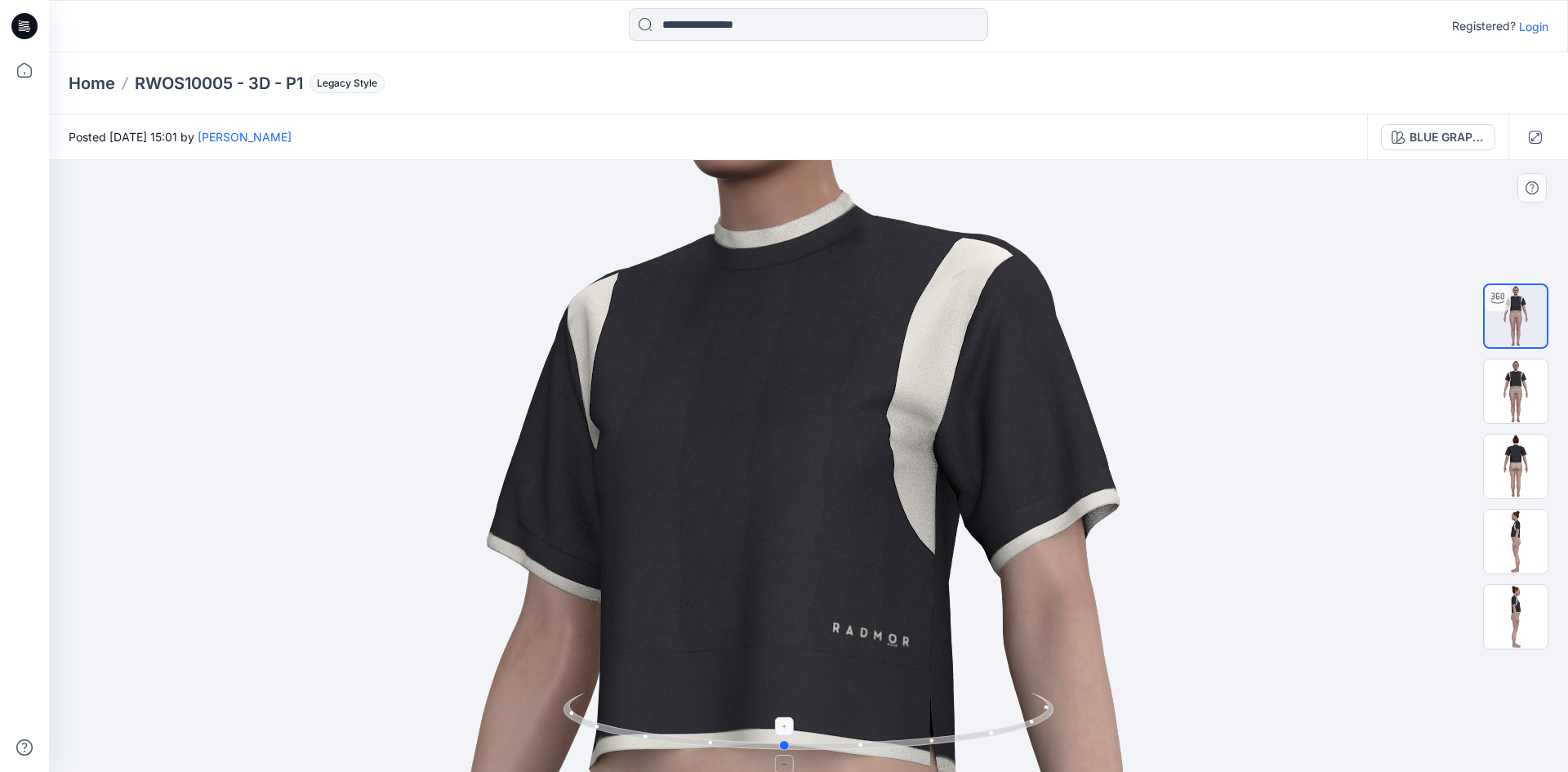
drag, startPoint x: 1043, startPoint y: 711, endPoint x: 988, endPoint y: 724, distance: 56.5
click at [988, 724] on icon at bounding box center [811, 723] width 494 height 61
drag, startPoint x: 1003, startPoint y: 724, endPoint x: 974, endPoint y: 730, distance: 29.6
click at [974, 730] on icon at bounding box center [811, 723] width 494 height 61
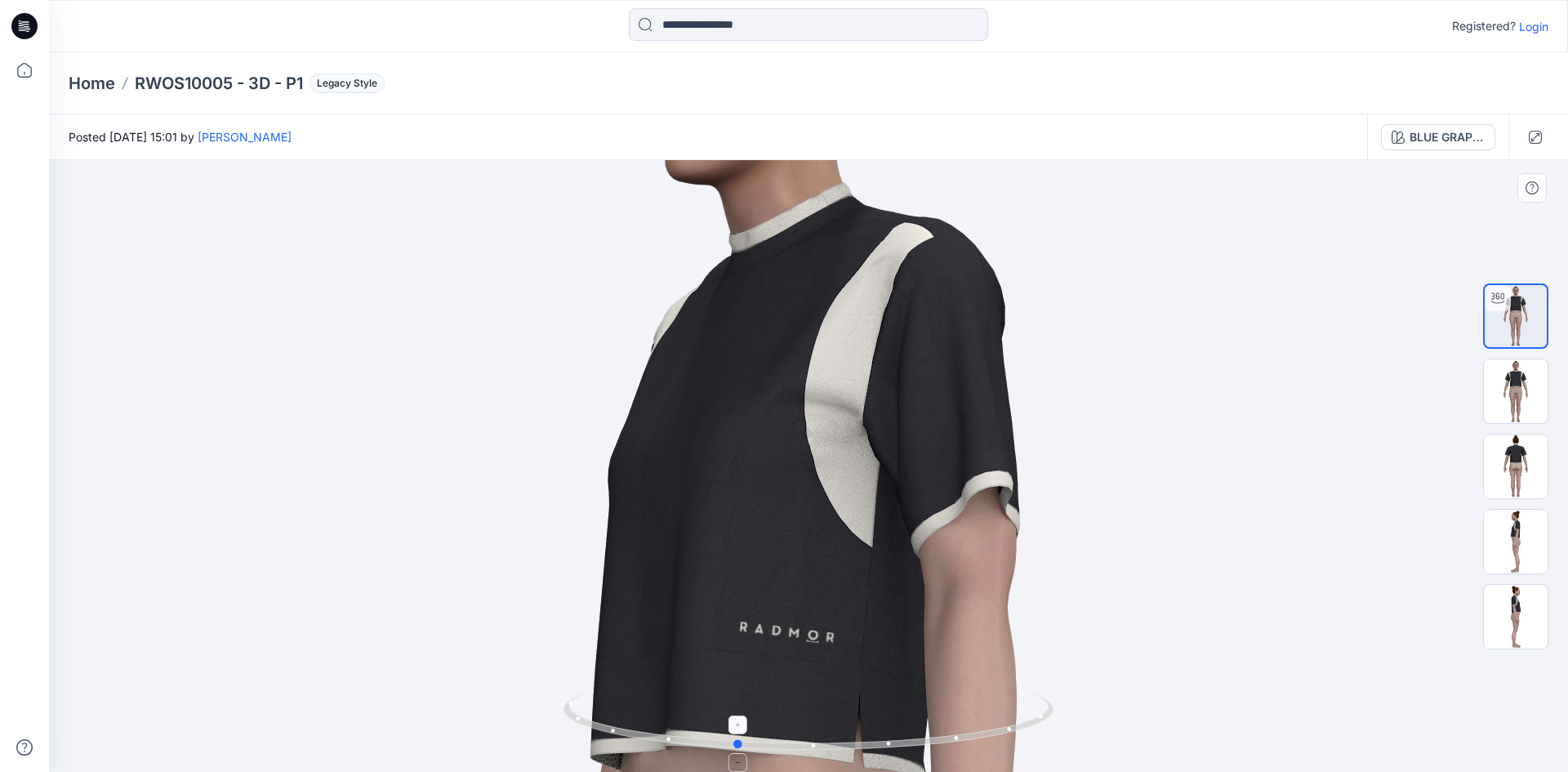
drag, startPoint x: 1010, startPoint y: 729, endPoint x: 988, endPoint y: 735, distance: 22.8
click at [988, 735] on icon at bounding box center [811, 723] width 494 height 61
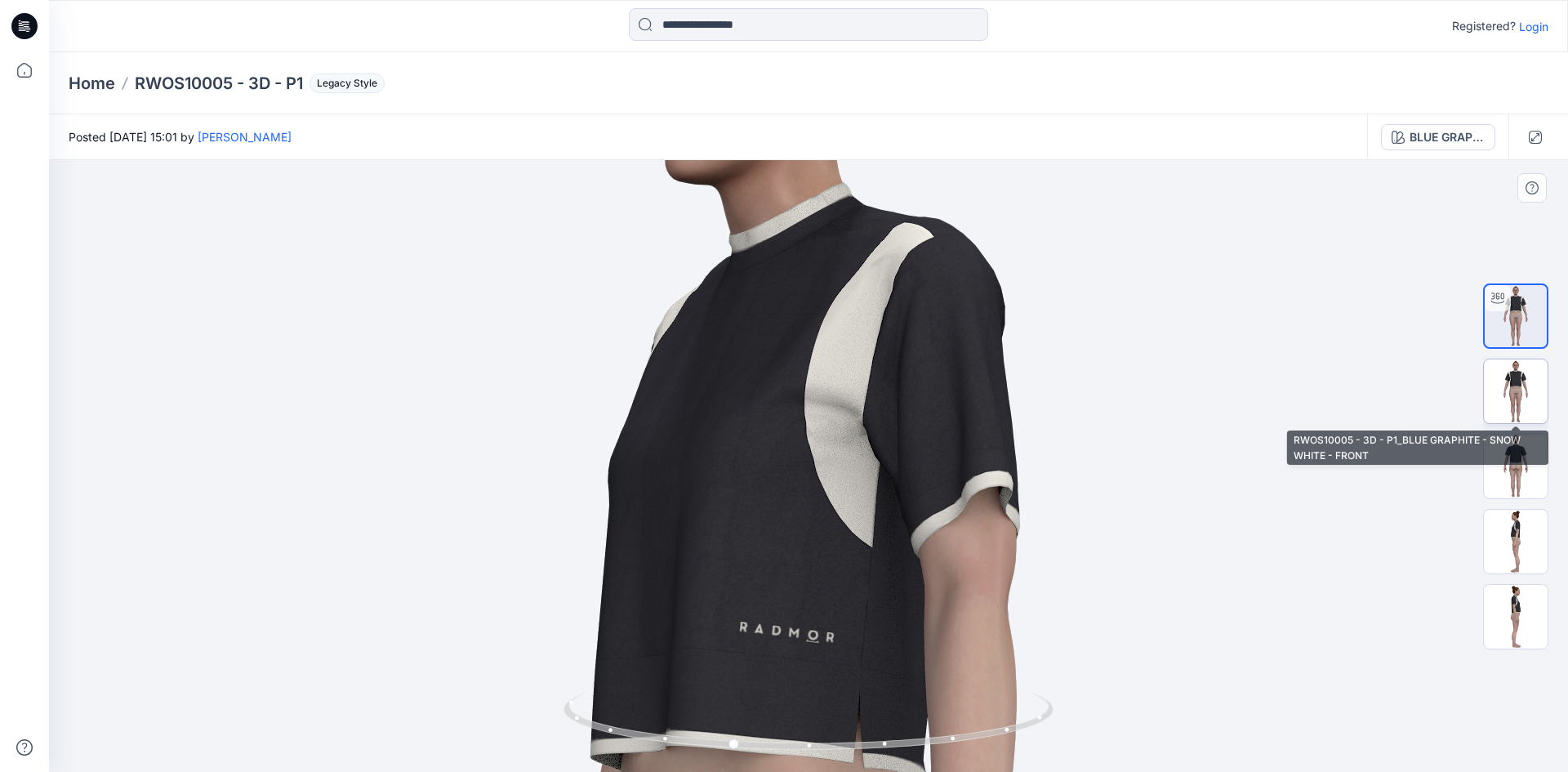
click at [1533, 395] on img at bounding box center [1515, 391] width 63 height 63
